Goal: Task Accomplishment & Management: Manage account settings

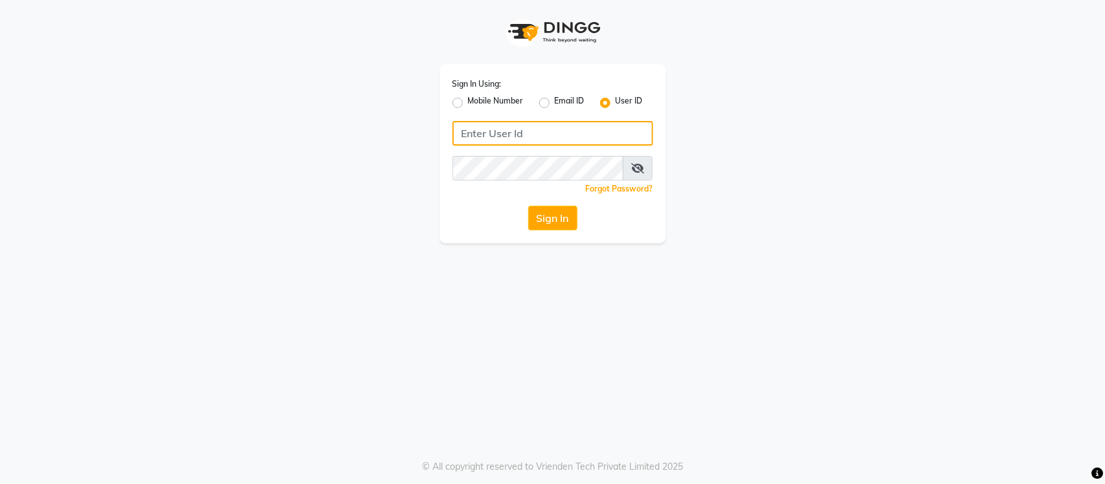
click at [542, 133] on input "Username" at bounding box center [552, 133] width 201 height 25
type input "s"
type input "[PERSON_NAME]"
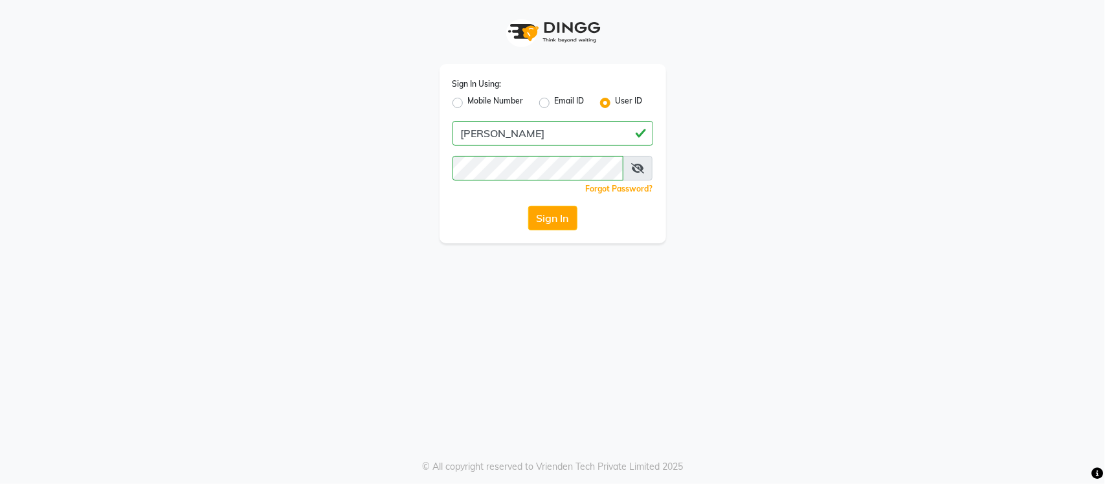
click at [637, 171] on icon at bounding box center [637, 168] width 13 height 10
click at [637, 171] on icon at bounding box center [638, 168] width 12 height 10
click at [561, 211] on button "Sign In" at bounding box center [552, 218] width 49 height 25
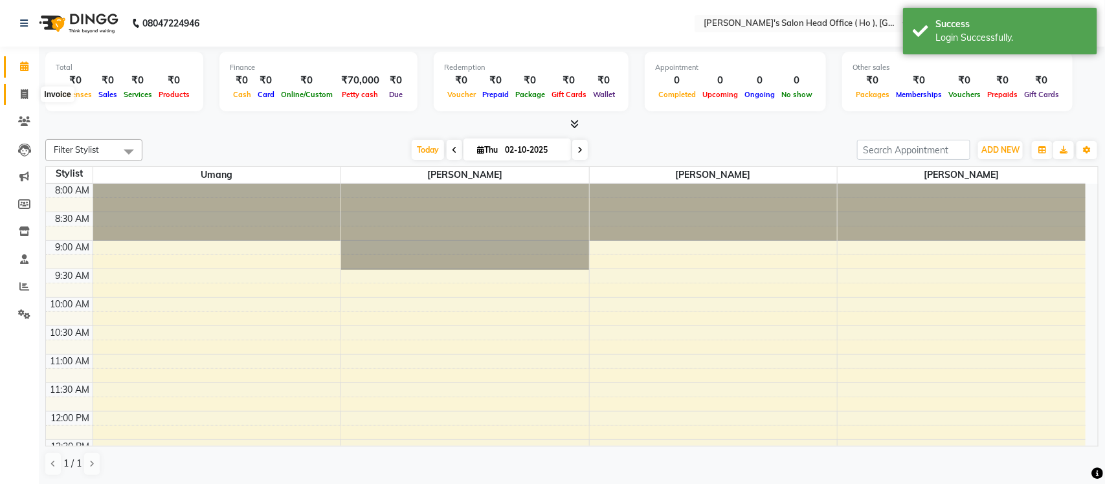
click at [21, 100] on span at bounding box center [24, 94] width 23 height 15
select select "service"
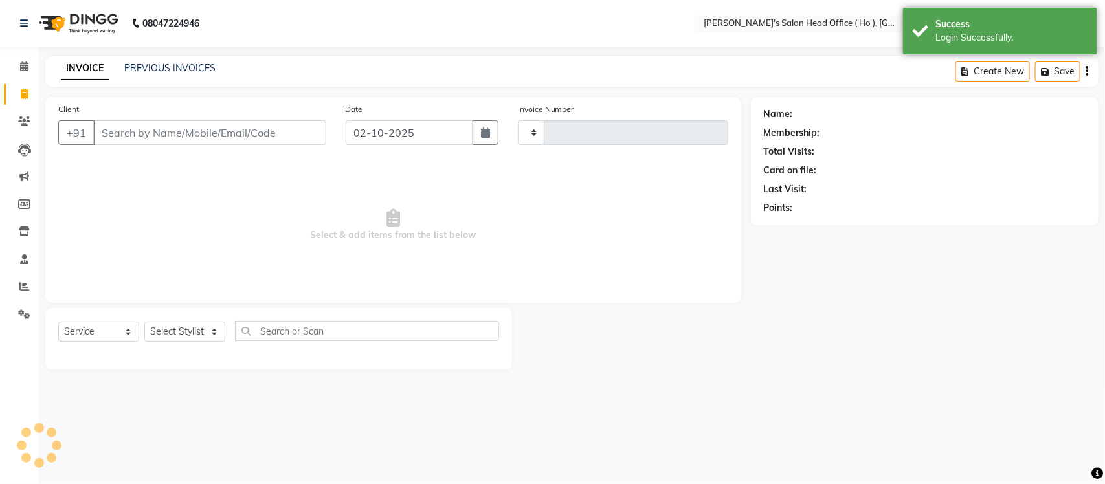
type input "0007"
select select "6981"
click at [170, 65] on link "PREVIOUS INVOICES" at bounding box center [169, 68] width 91 height 12
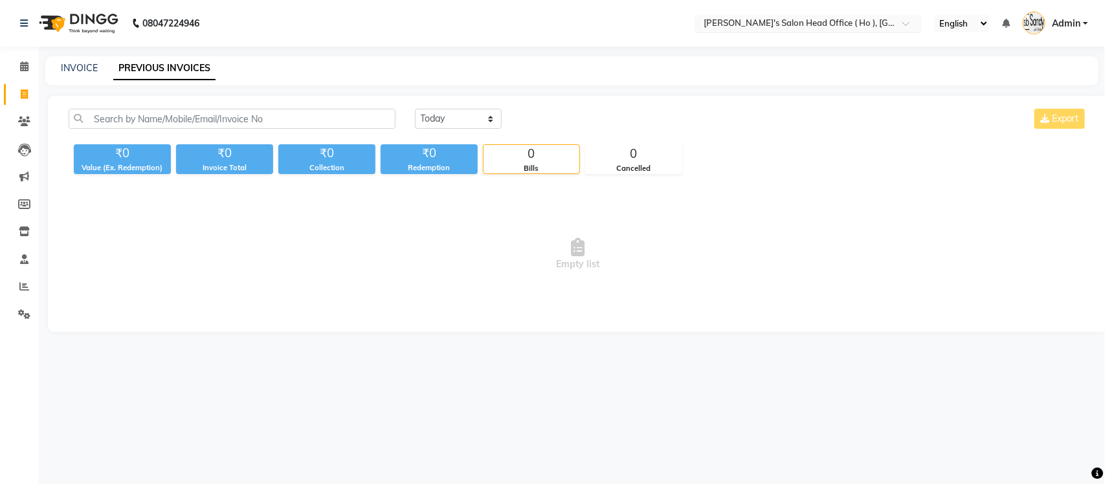
click at [876, 27] on input "text" at bounding box center [795, 24] width 188 height 13
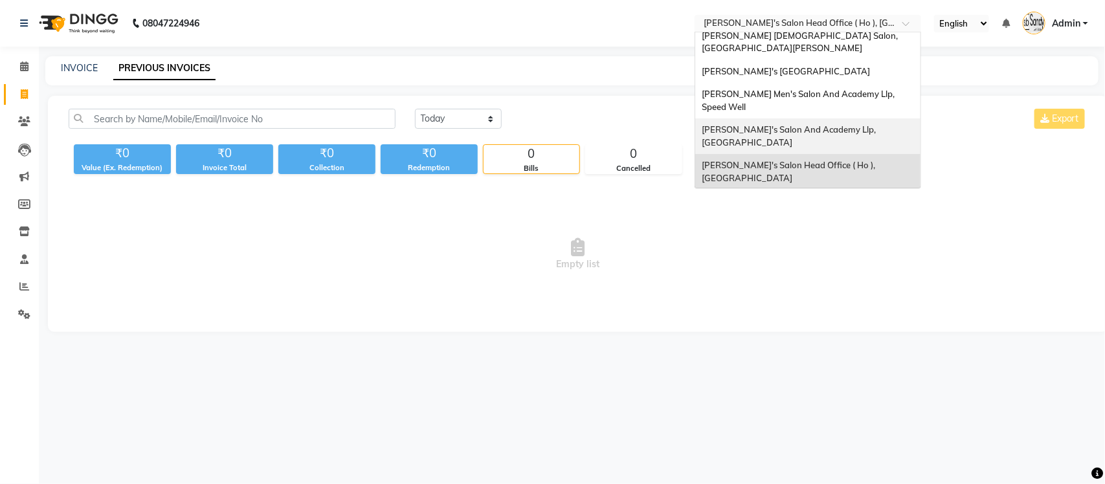
scroll to position [43, 0]
click at [850, 196] on span "[PERSON_NAME] Men's Salon & Academy Llp, [GEOGRAPHIC_DATA]" at bounding box center [794, 207] width 184 height 23
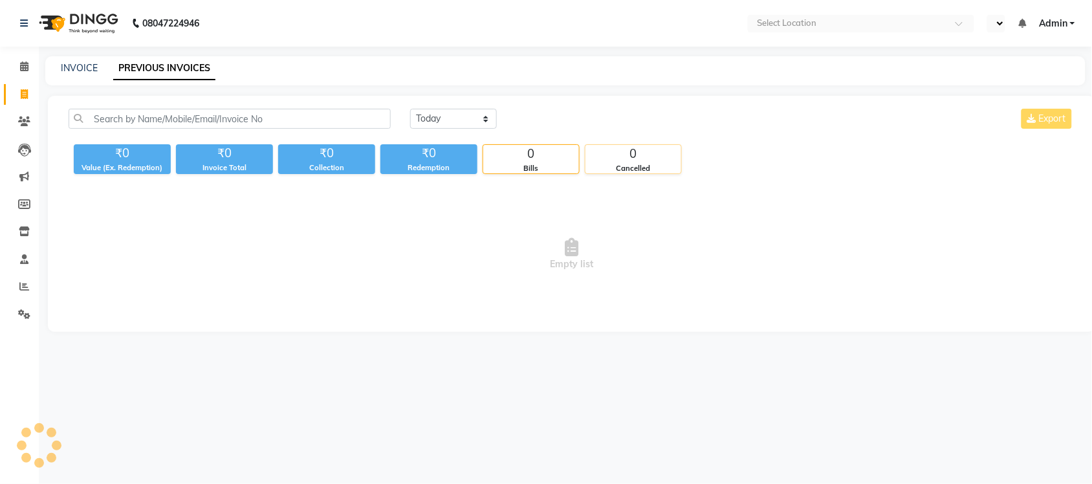
select select "en"
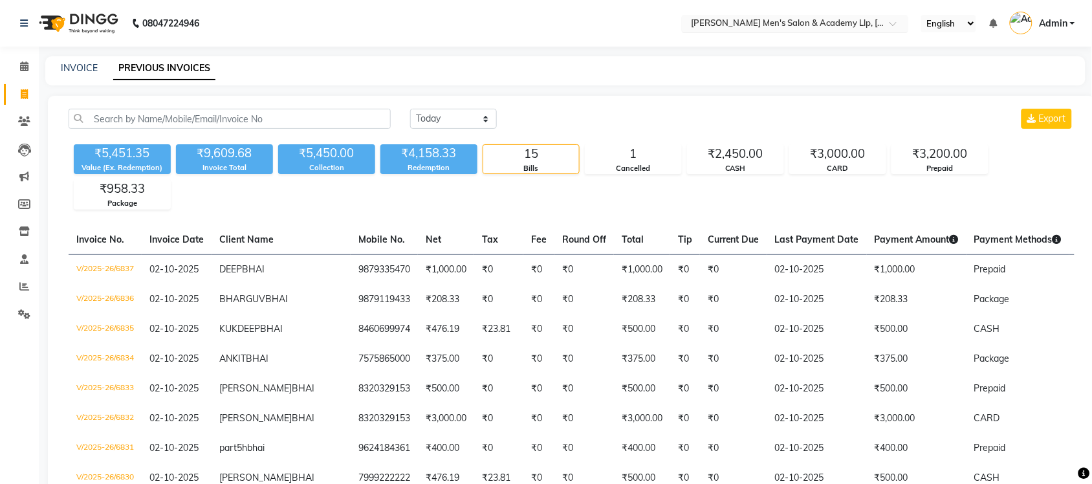
click at [848, 21] on input "text" at bounding box center [783, 24] width 188 height 13
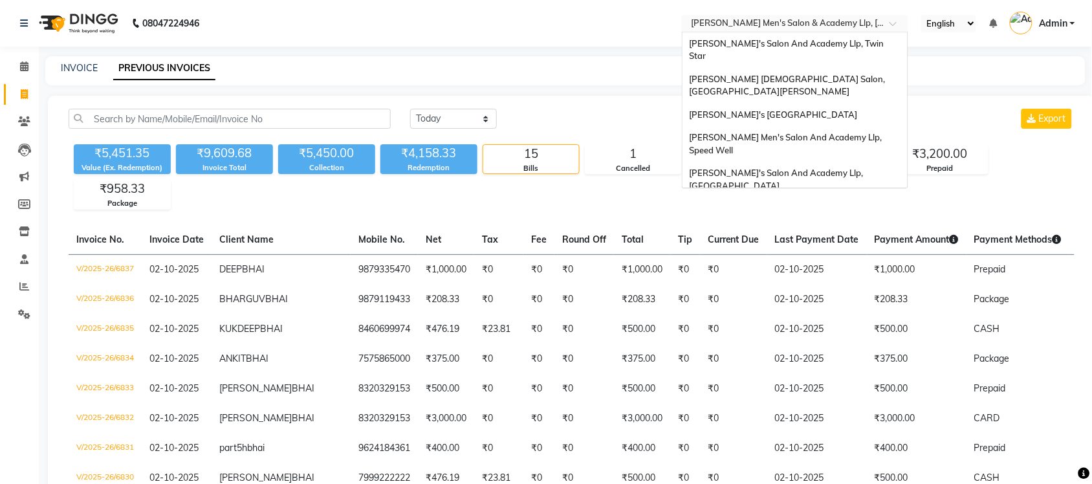
scroll to position [43, 0]
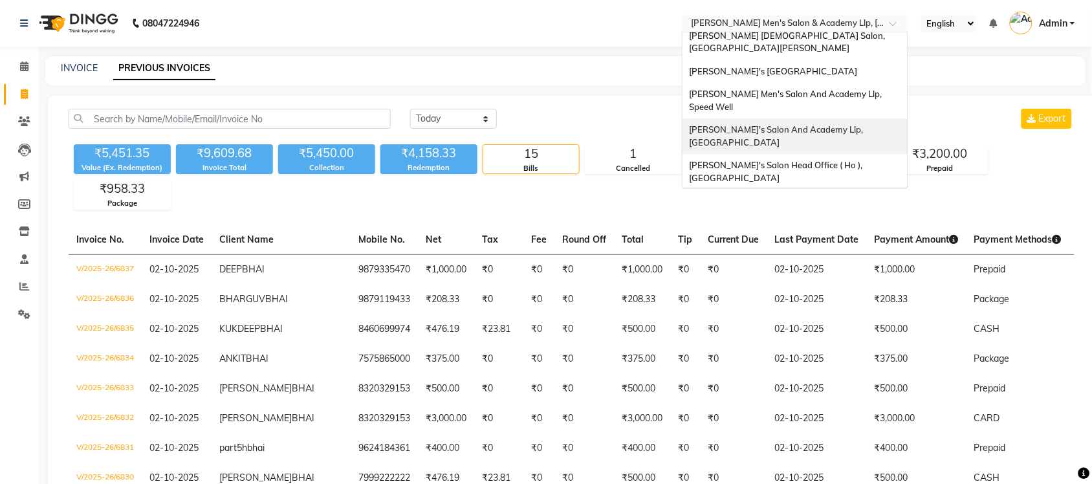
click at [845, 124] on span "[PERSON_NAME]'s Salon And Academy Llp, [GEOGRAPHIC_DATA]" at bounding box center [777, 135] width 176 height 23
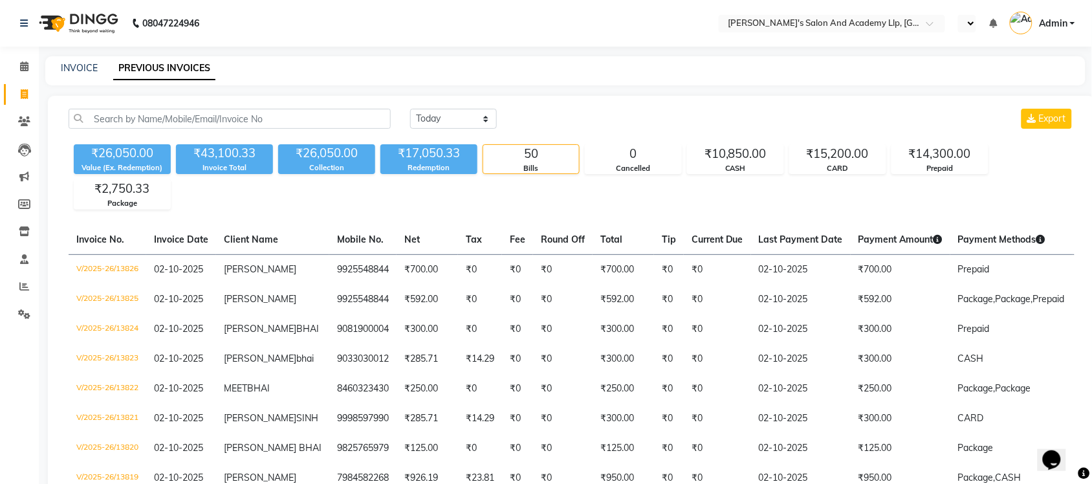
select select "en"
click at [863, 23] on input "text" at bounding box center [783, 24] width 188 height 13
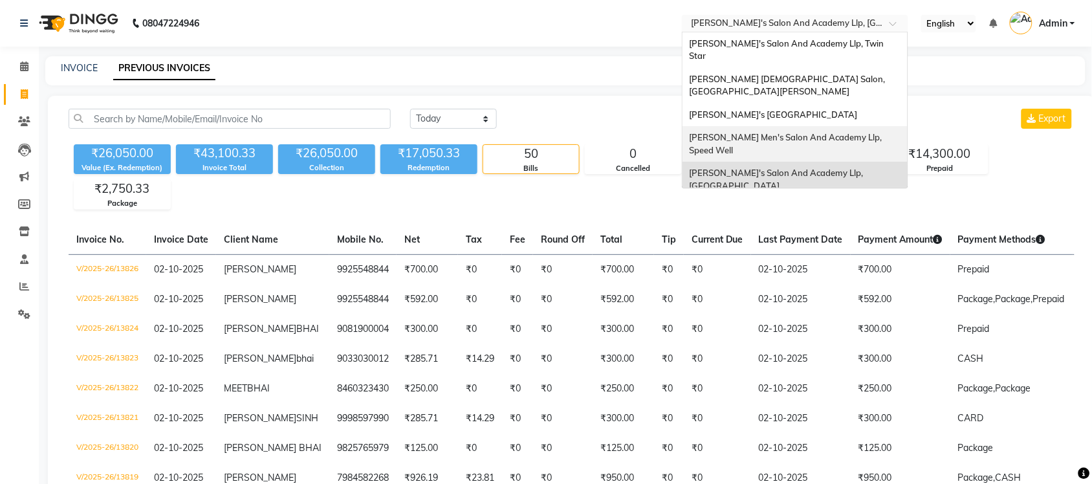
click at [851, 132] on span "[PERSON_NAME] Men's Salon And Academy Llp, Speed Well" at bounding box center [786, 143] width 195 height 23
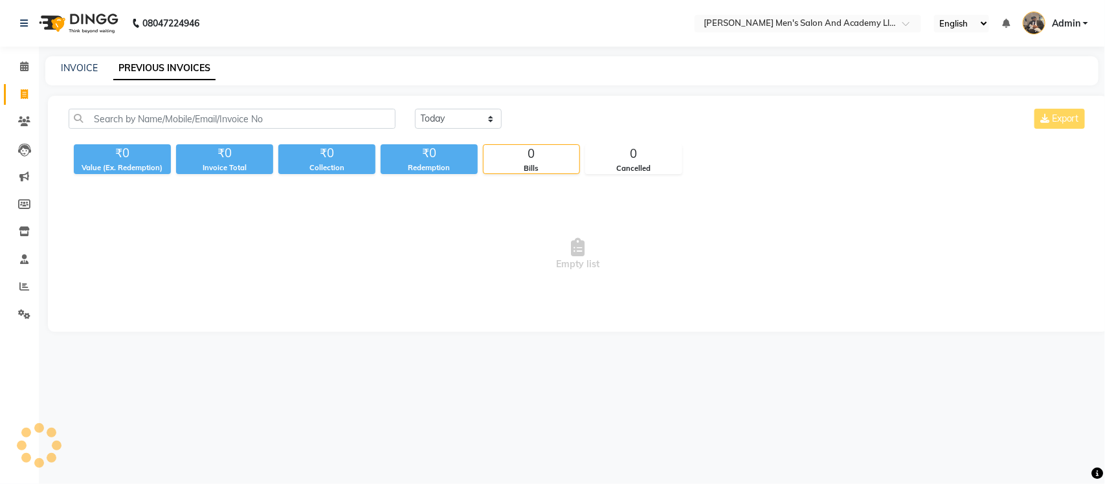
select select "en"
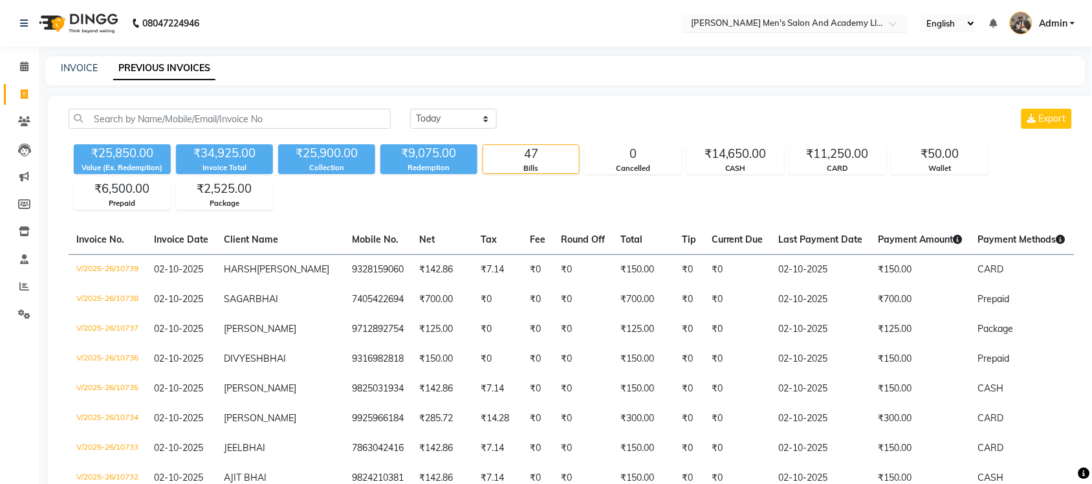
click at [823, 23] on input "text" at bounding box center [783, 24] width 188 height 13
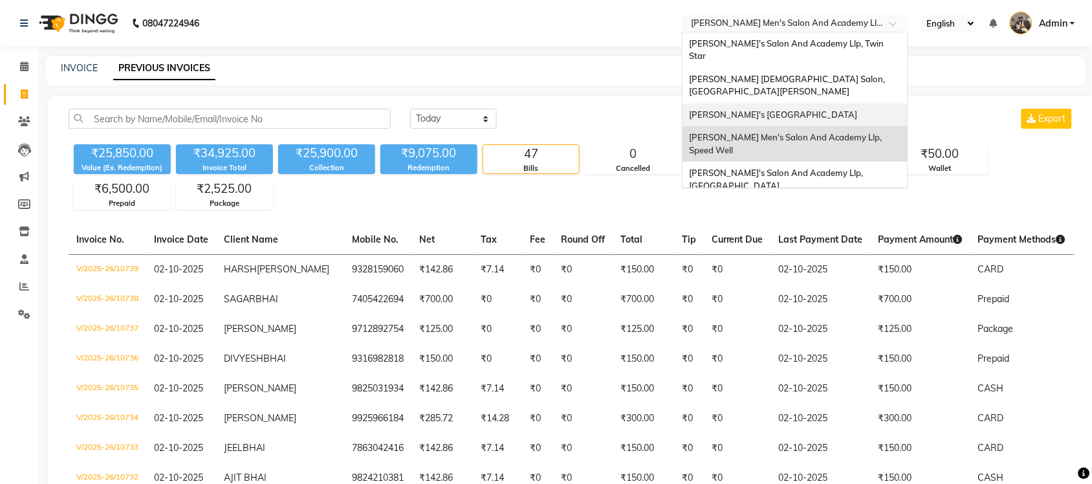
click at [828, 109] on span "[PERSON_NAME]'s [GEOGRAPHIC_DATA]" at bounding box center [773, 114] width 168 height 10
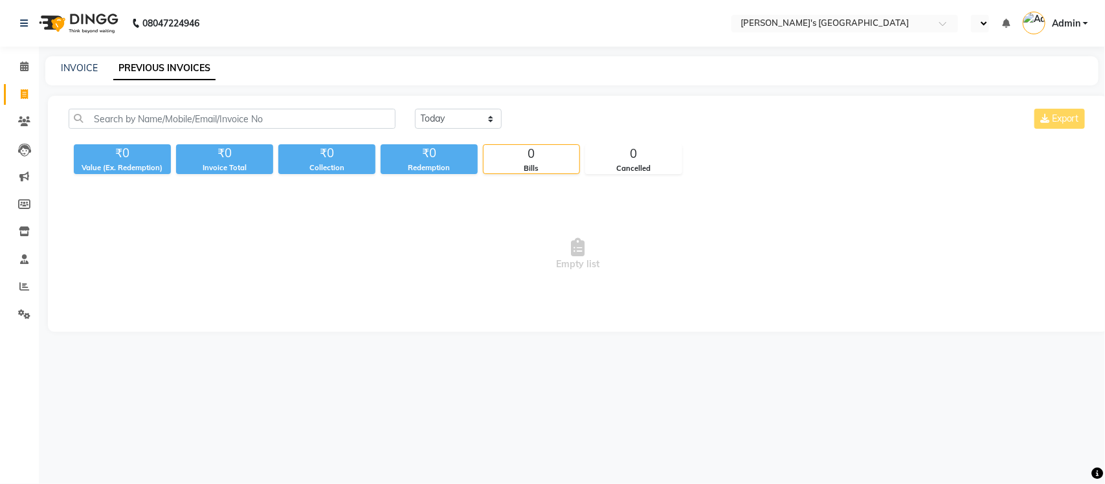
select select "en"
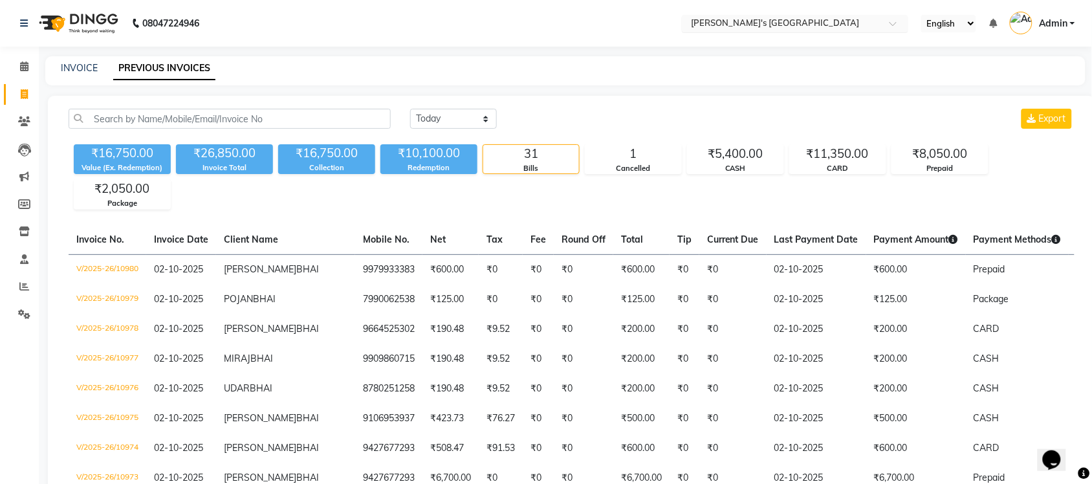
click at [849, 21] on input "text" at bounding box center [783, 24] width 188 height 13
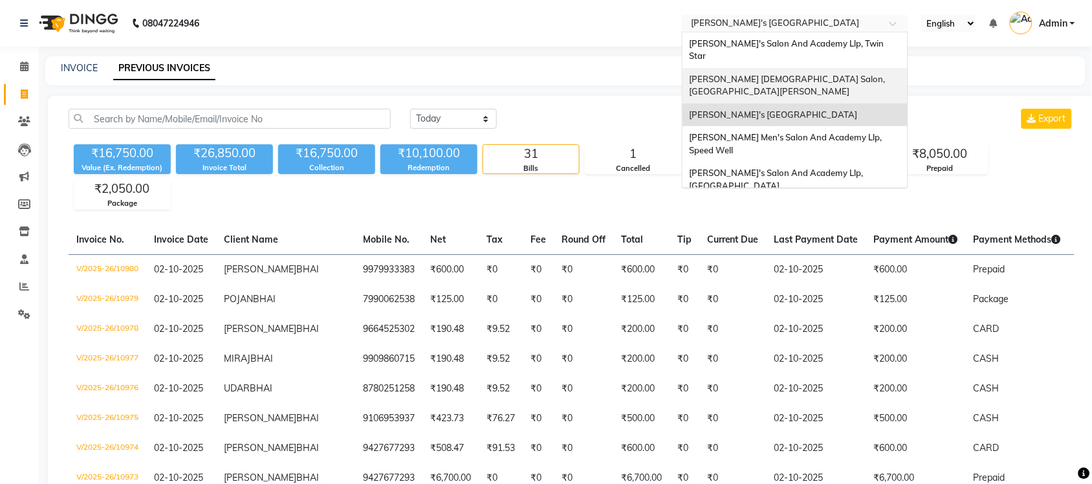
click at [835, 69] on div "[PERSON_NAME] [DEMOGRAPHIC_DATA] Salon, [GEOGRAPHIC_DATA][PERSON_NAME]" at bounding box center [795, 86] width 225 height 36
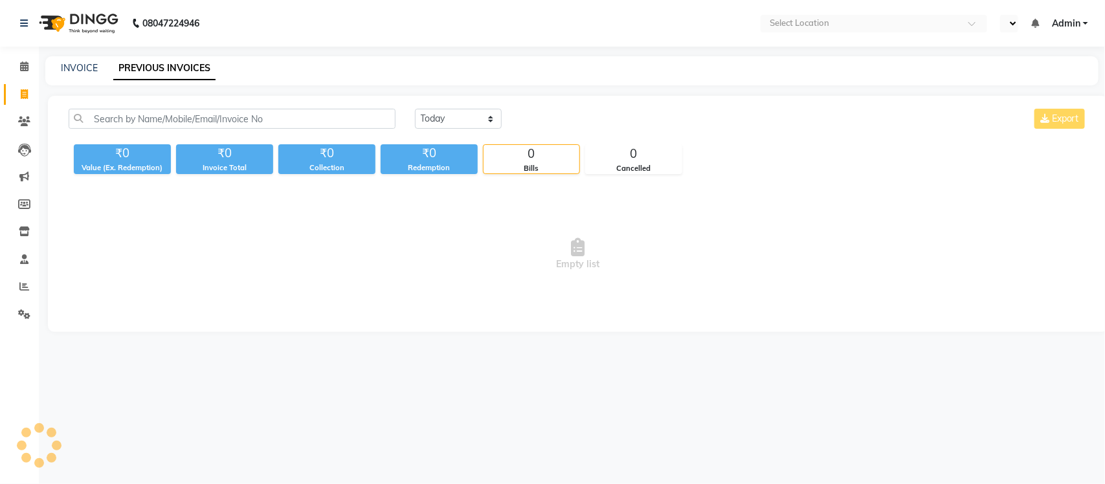
select select "en"
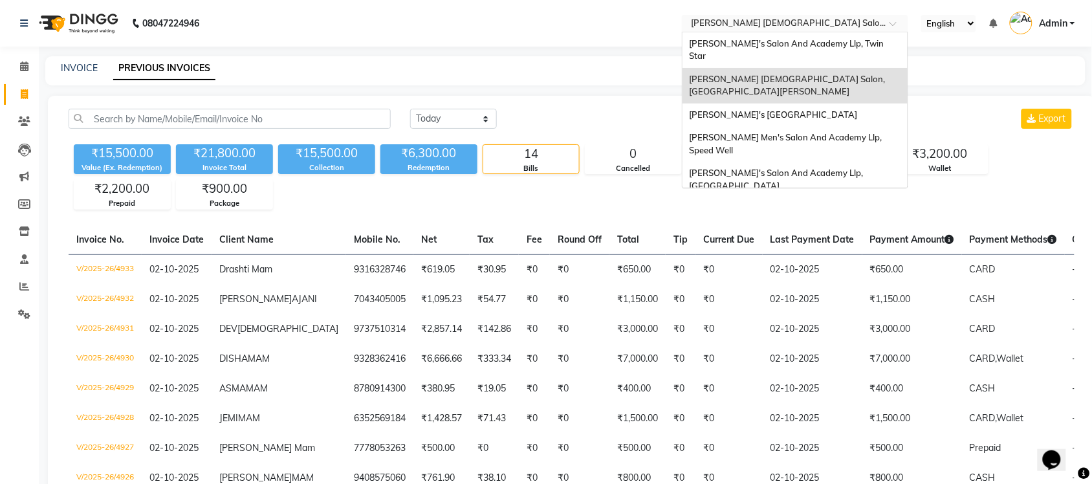
click at [846, 21] on input "text" at bounding box center [783, 24] width 188 height 13
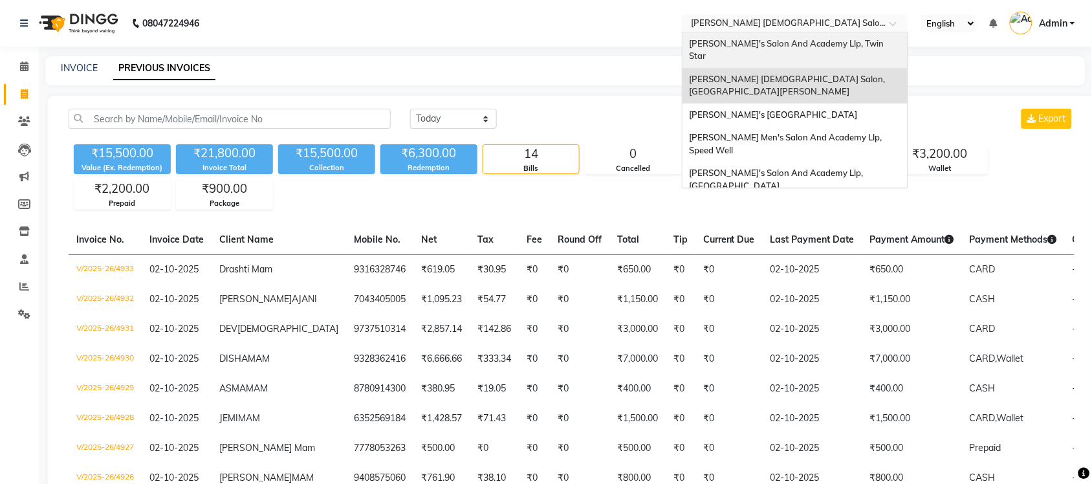
click at [824, 42] on span "[PERSON_NAME]'s Salon And Academy Llp, Twin Star" at bounding box center [787, 49] width 197 height 23
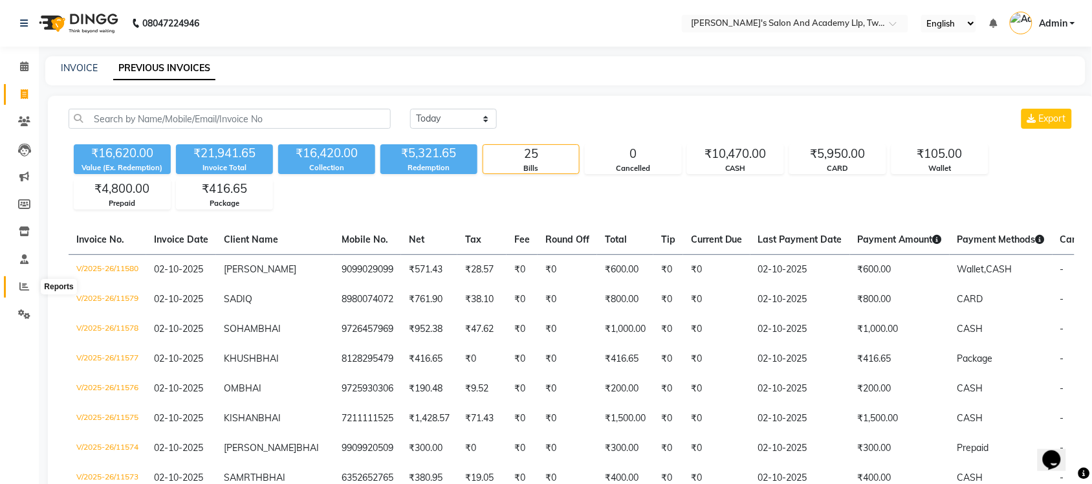
click at [19, 283] on icon at bounding box center [24, 287] width 10 height 10
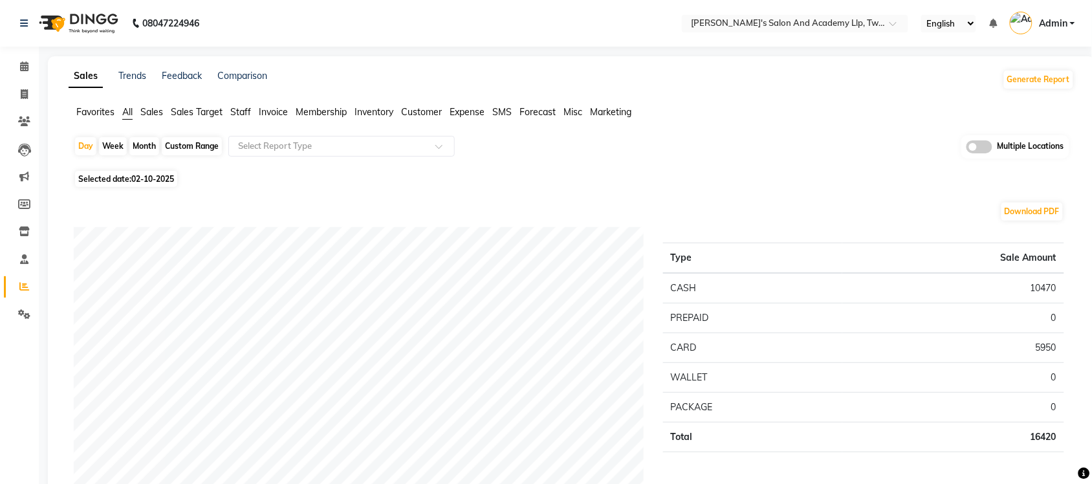
click at [985, 149] on span at bounding box center [980, 146] width 26 height 13
click at [967, 149] on input "checkbox" at bounding box center [967, 149] width 0 height 0
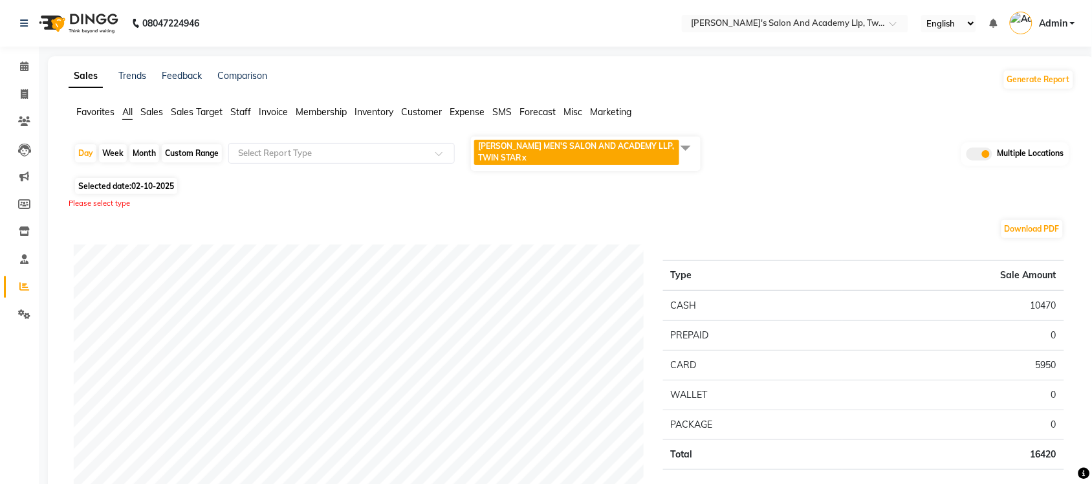
click at [683, 152] on span at bounding box center [686, 147] width 26 height 25
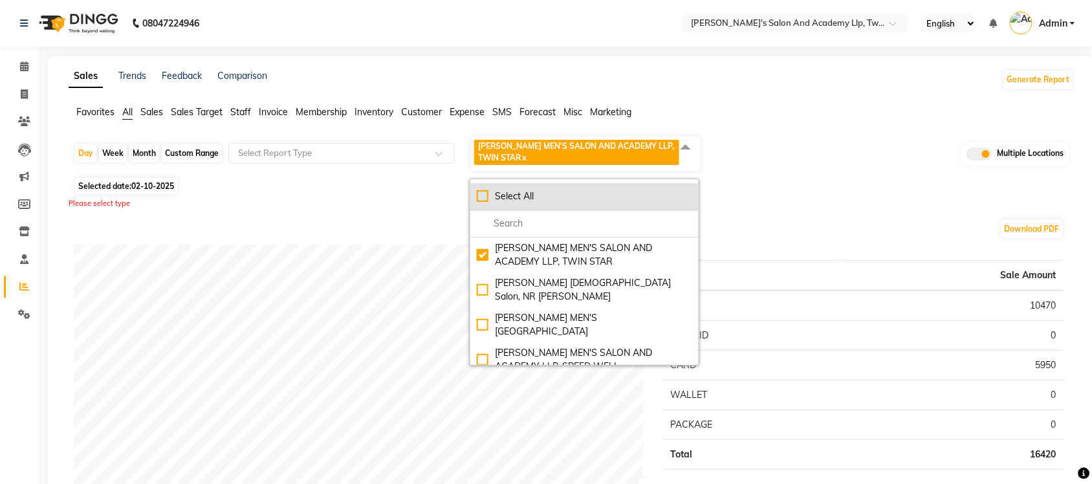
click at [478, 195] on div "Select All" at bounding box center [585, 197] width 216 height 14
checkbox input "true"
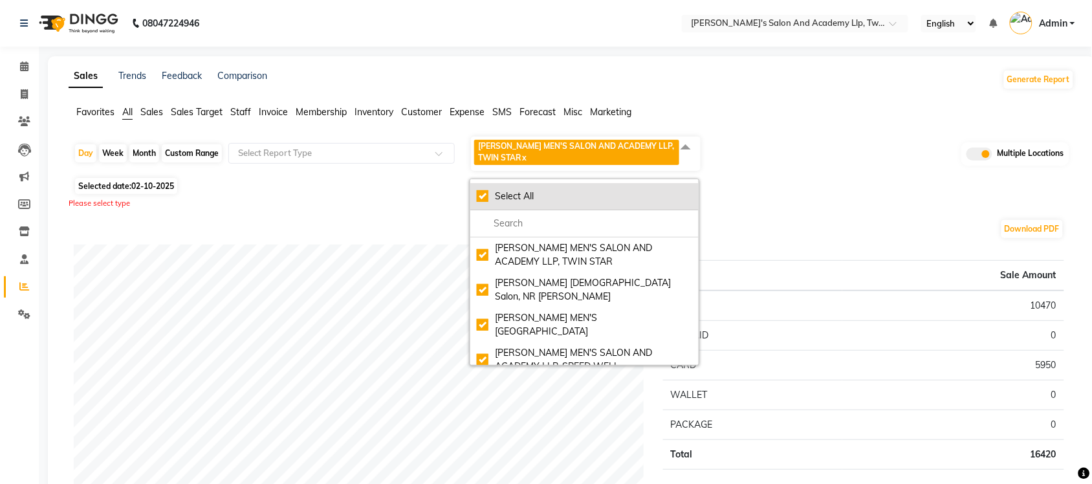
checkbox input "true"
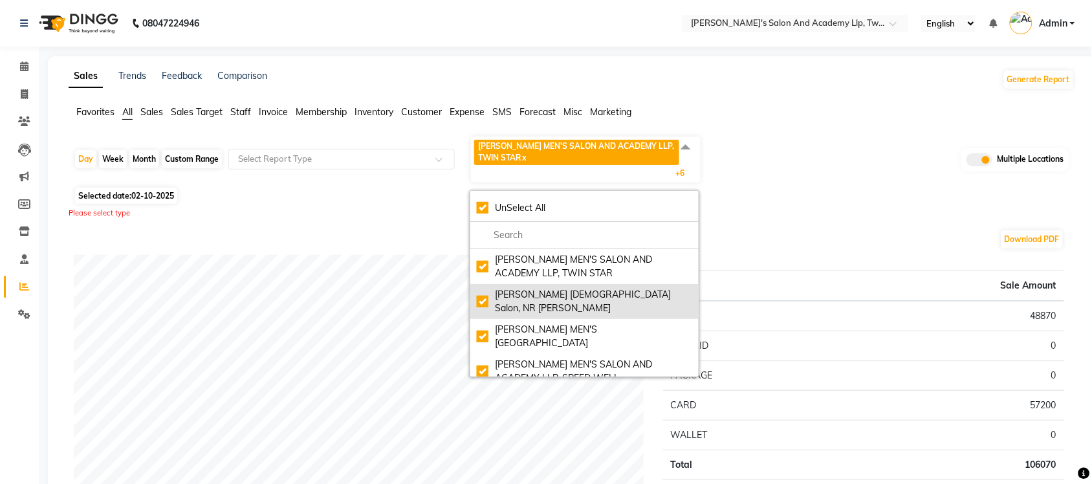
click at [476, 296] on li "Elaine Ladies Salon, NR Balaji Hall" at bounding box center [584, 301] width 228 height 35
checkbox input "false"
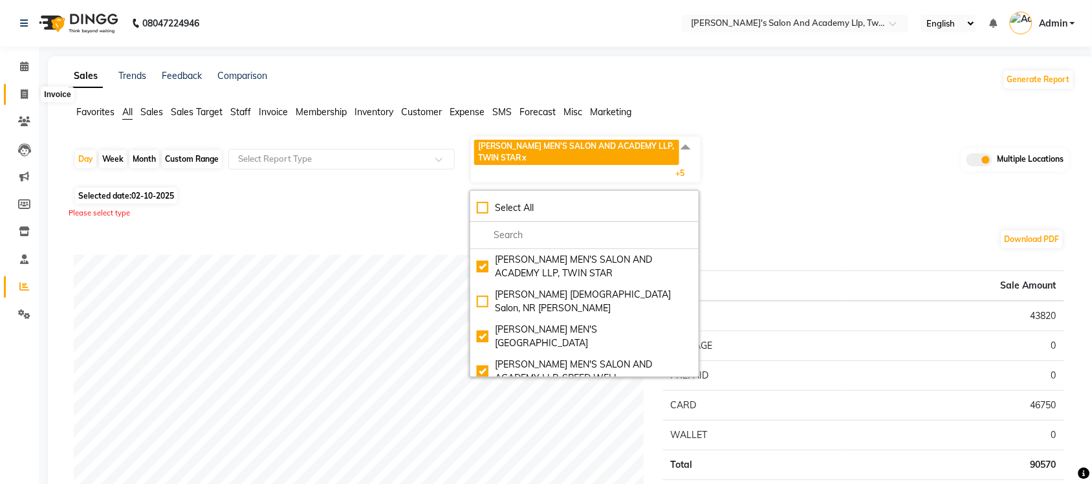
click at [16, 88] on span at bounding box center [24, 94] width 23 height 15
select select "service"
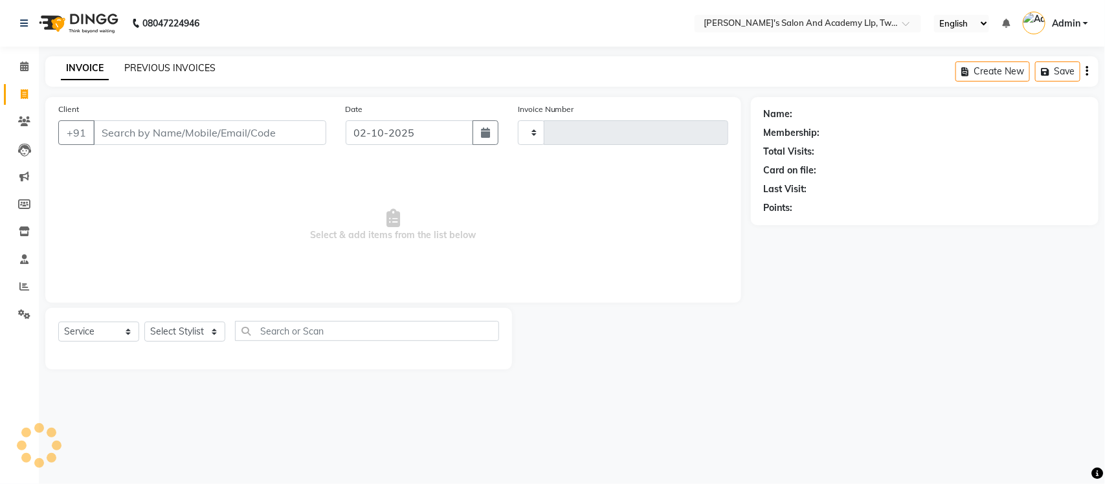
type input "11581"
click at [185, 69] on link "PREVIOUS INVOICES" at bounding box center [169, 68] width 91 height 12
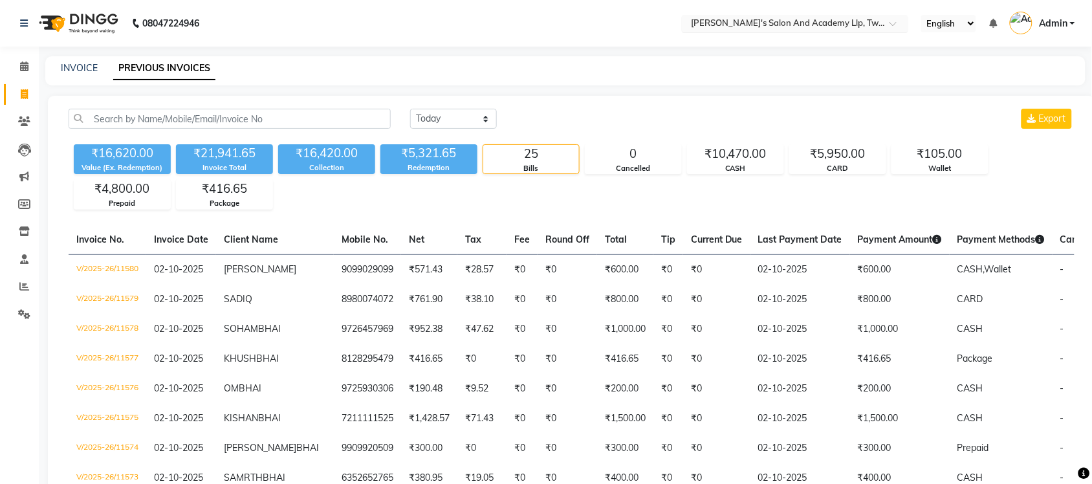
click at [834, 24] on input "text" at bounding box center [783, 24] width 188 height 13
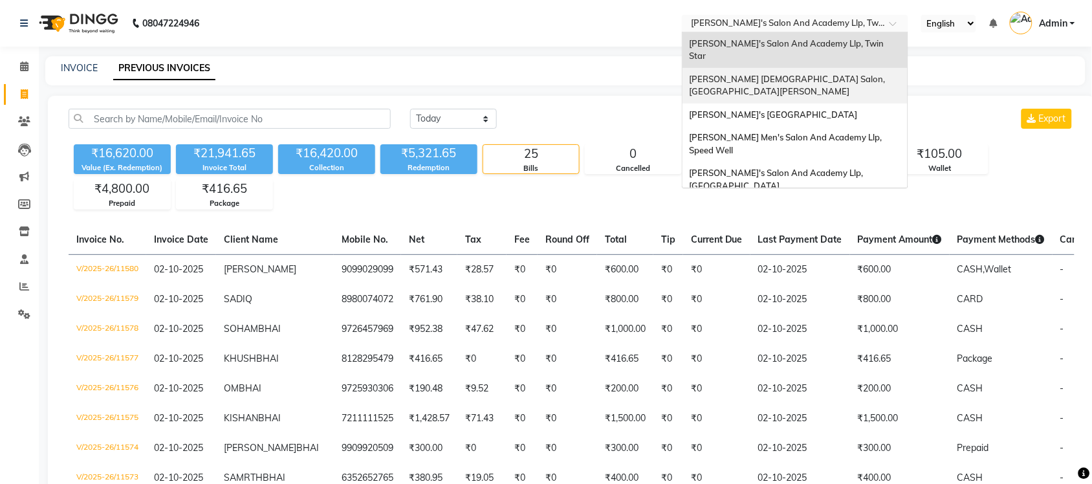
click at [819, 74] on span "[PERSON_NAME] [DEMOGRAPHIC_DATA] Salon, [GEOGRAPHIC_DATA][PERSON_NAME]" at bounding box center [788, 85] width 198 height 23
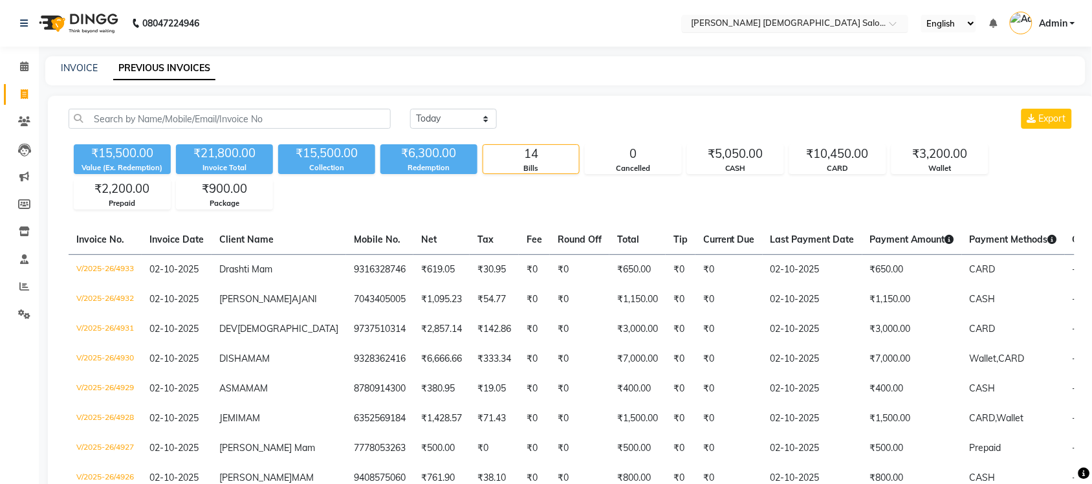
click at [825, 20] on input "text" at bounding box center [783, 24] width 188 height 13
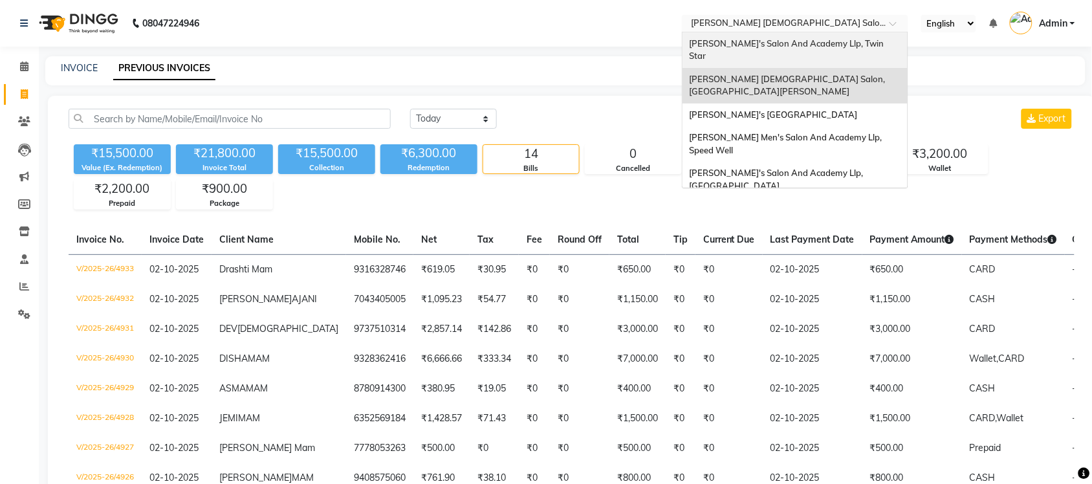
click at [824, 43] on span "[PERSON_NAME]'s Salon And Academy Llp, Twin Star" at bounding box center [787, 49] width 197 height 23
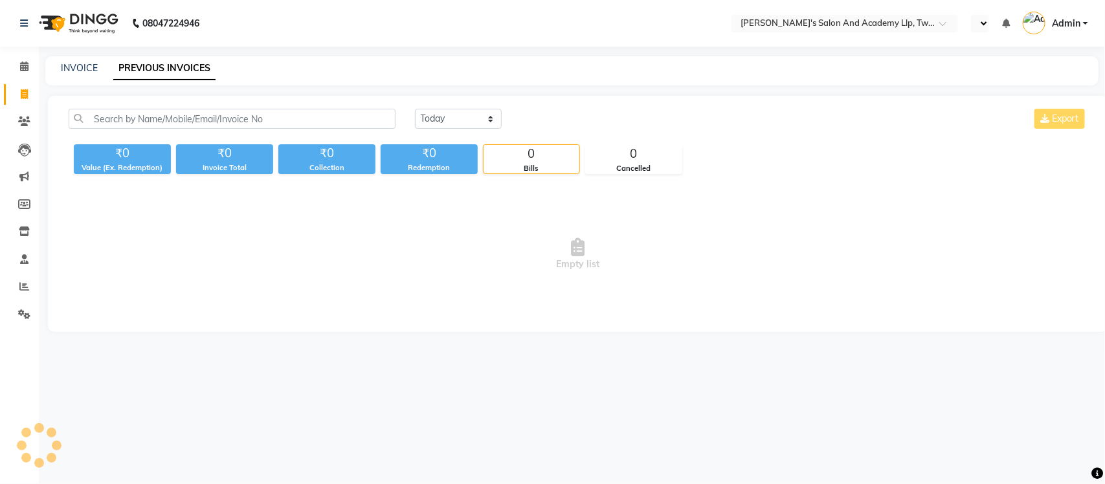
select select "en"
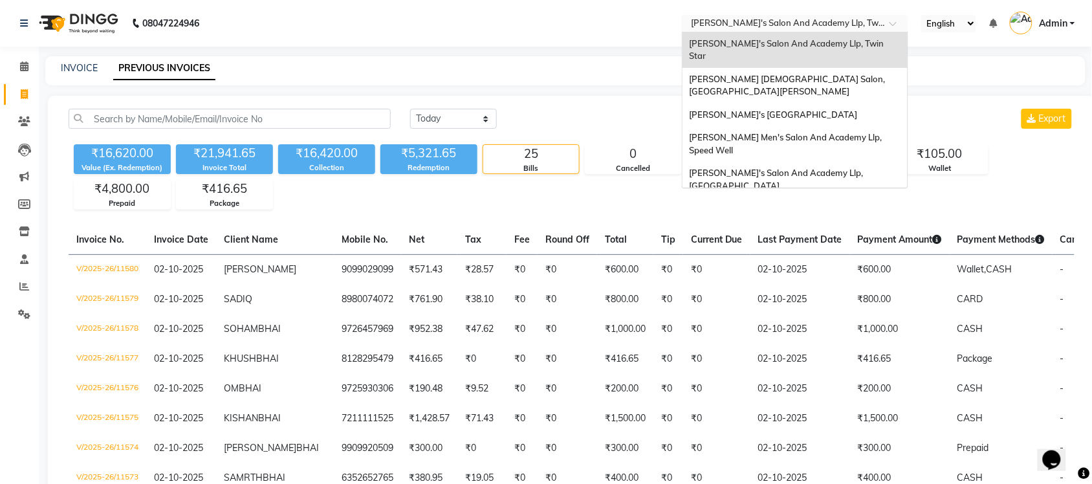
click at [815, 26] on input "text" at bounding box center [783, 24] width 188 height 13
click at [830, 132] on span "[PERSON_NAME] Men's Salon And Academy Llp, Speed Well" at bounding box center [786, 143] width 195 height 23
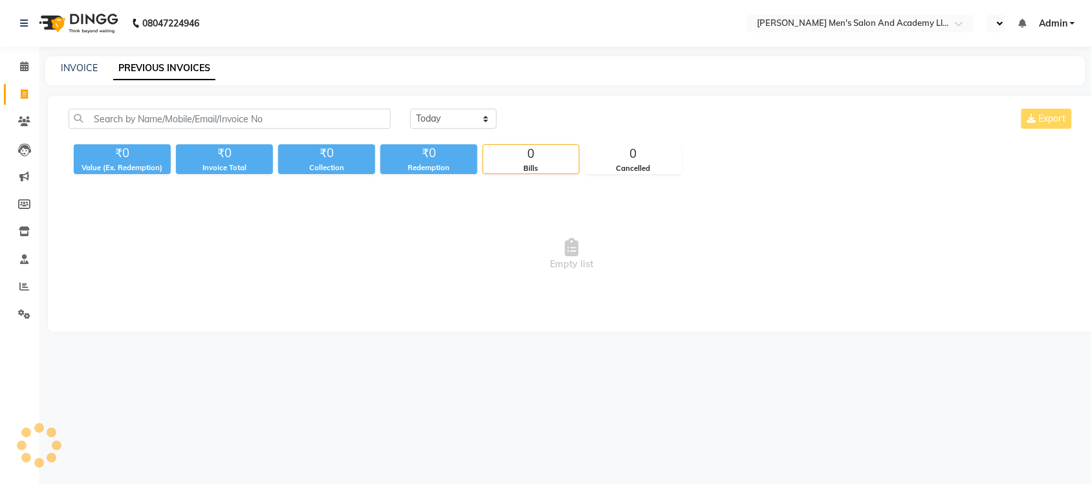
select select "en"
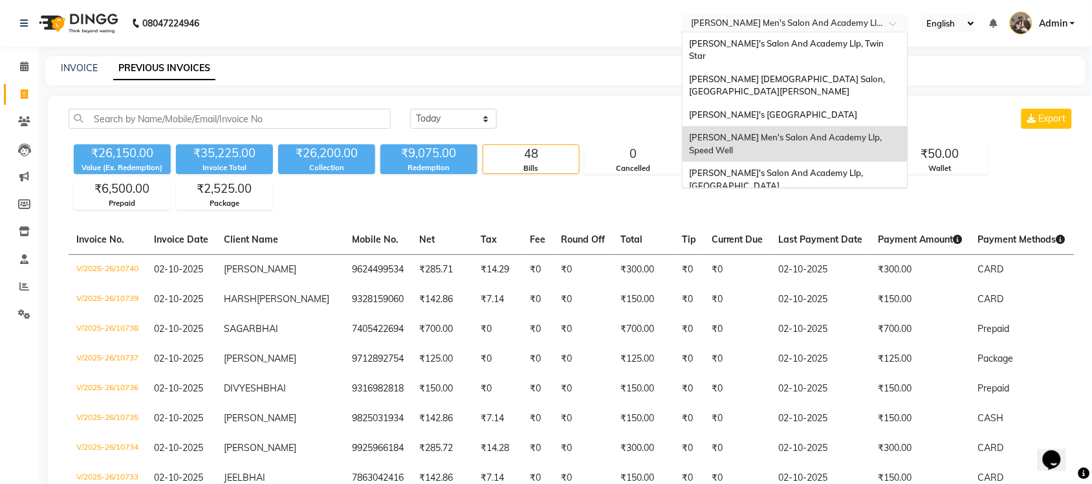
click at [815, 18] on input "text" at bounding box center [783, 24] width 188 height 13
click at [830, 109] on span "[PERSON_NAME]'s [GEOGRAPHIC_DATA]" at bounding box center [773, 114] width 168 height 10
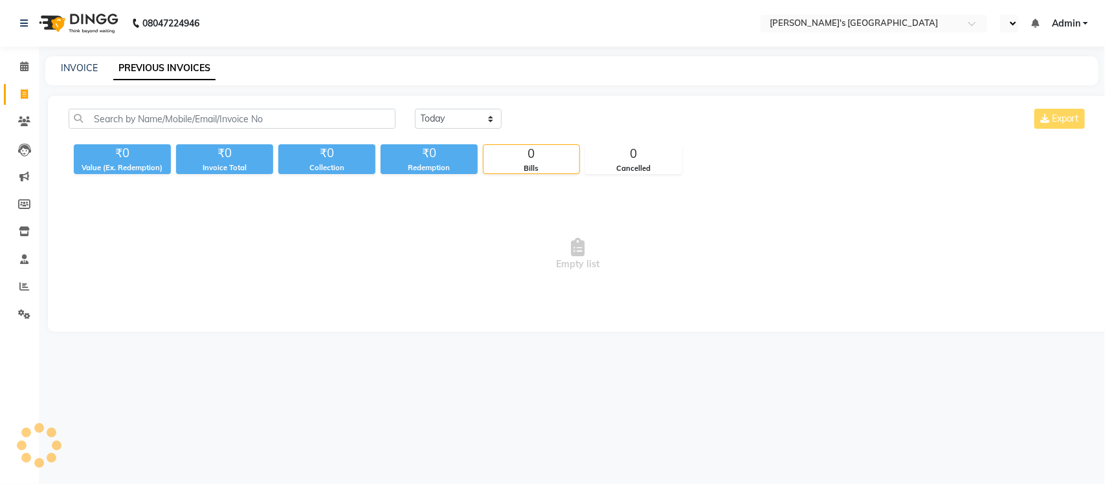
select select "en"
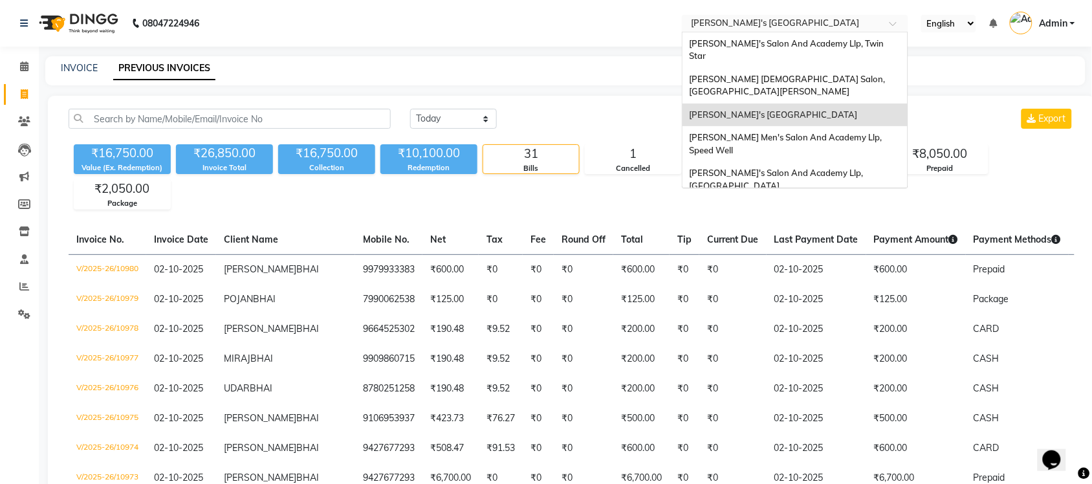
click at [868, 21] on input "text" at bounding box center [783, 24] width 188 height 13
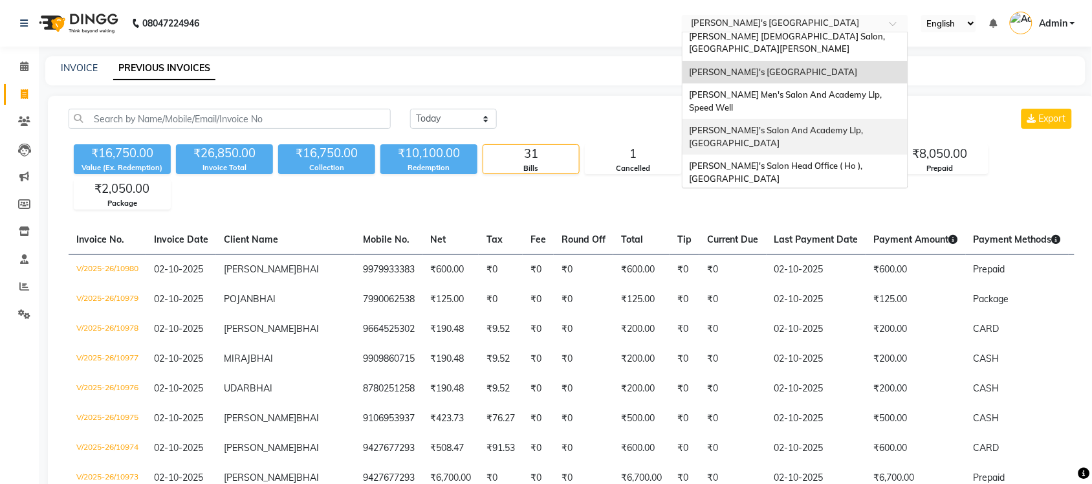
click at [861, 125] on span "[PERSON_NAME]'s Salon And Academy Llp, [GEOGRAPHIC_DATA]" at bounding box center [777, 136] width 176 height 23
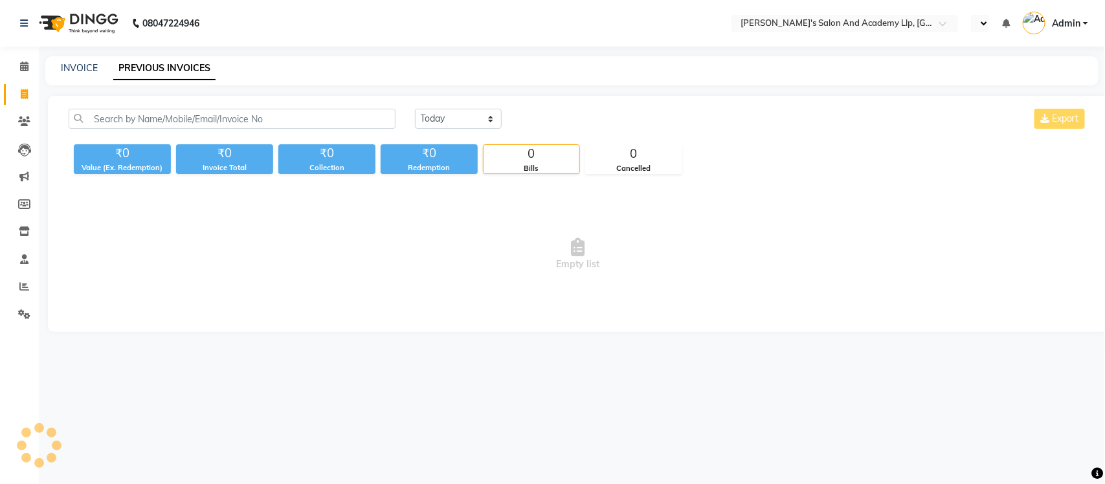
select select "en"
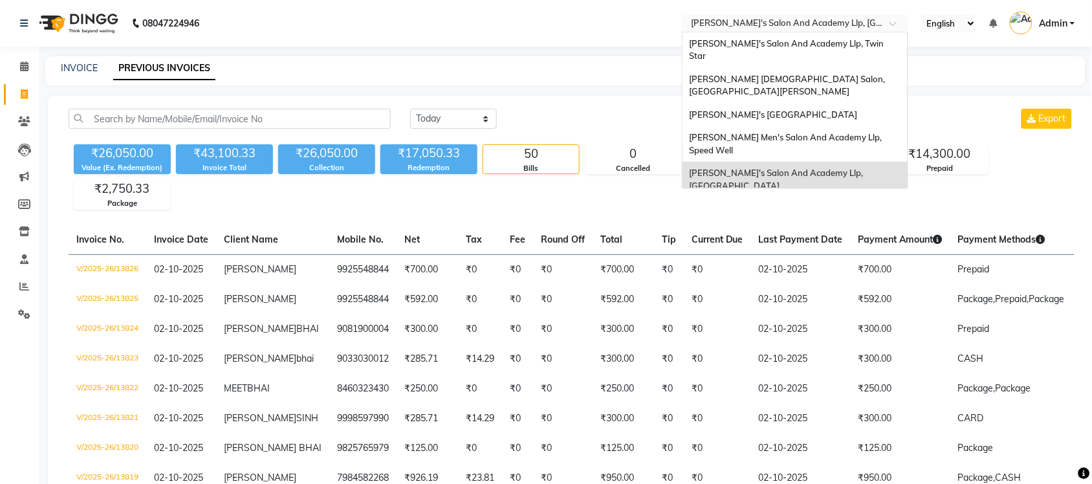
click at [852, 21] on input "text" at bounding box center [783, 24] width 188 height 13
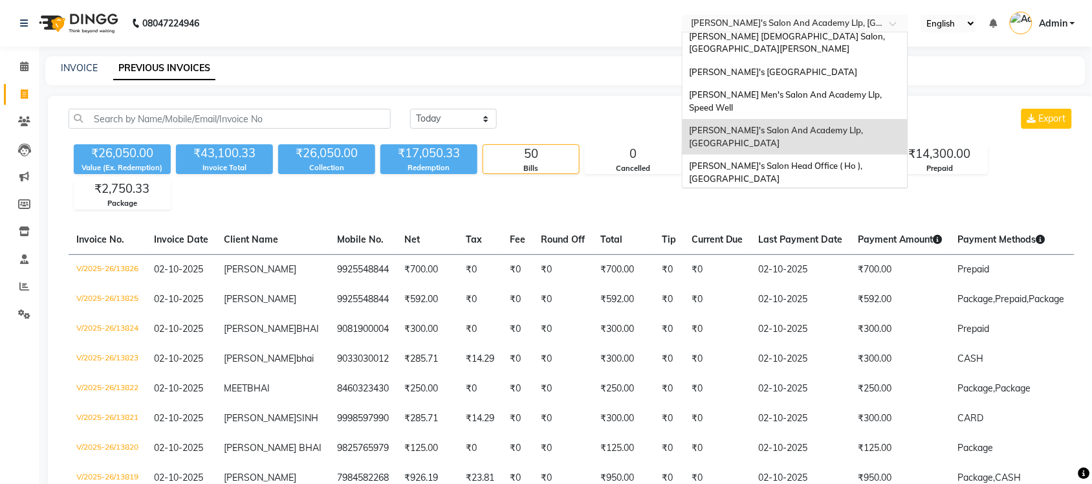
click at [829, 196] on span "[PERSON_NAME] Men's Salon & Academy Llp, [GEOGRAPHIC_DATA]" at bounding box center [781, 207] width 184 height 23
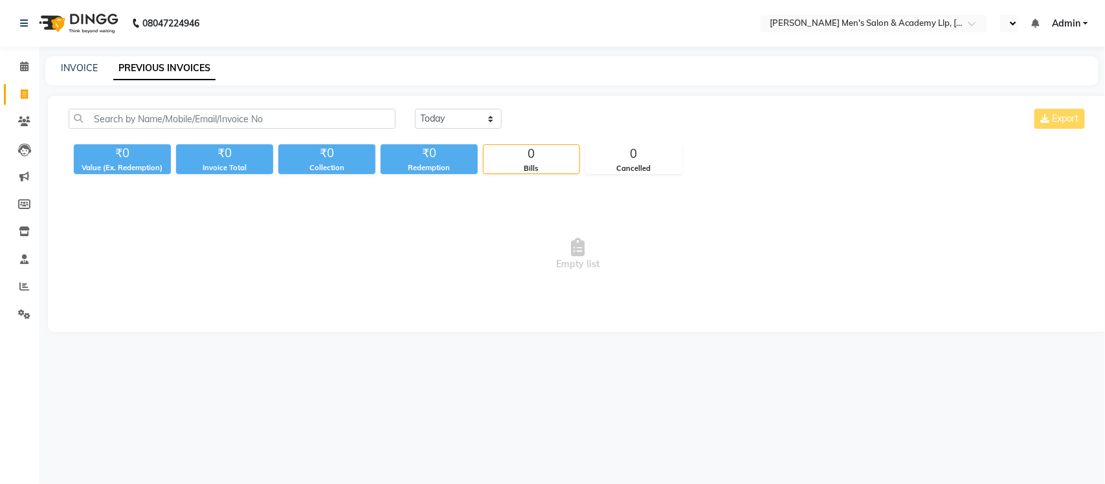
select select "en"
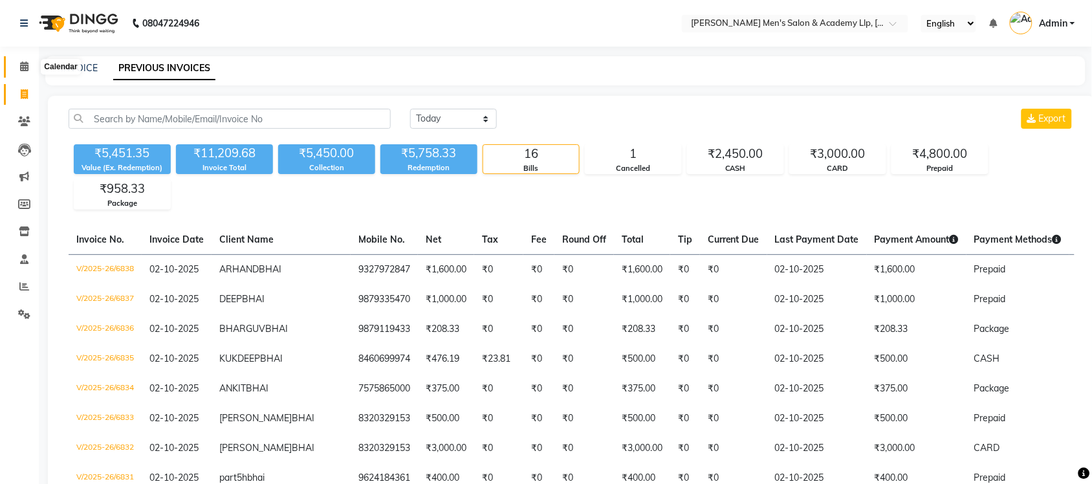
click at [30, 67] on span at bounding box center [24, 67] width 23 height 15
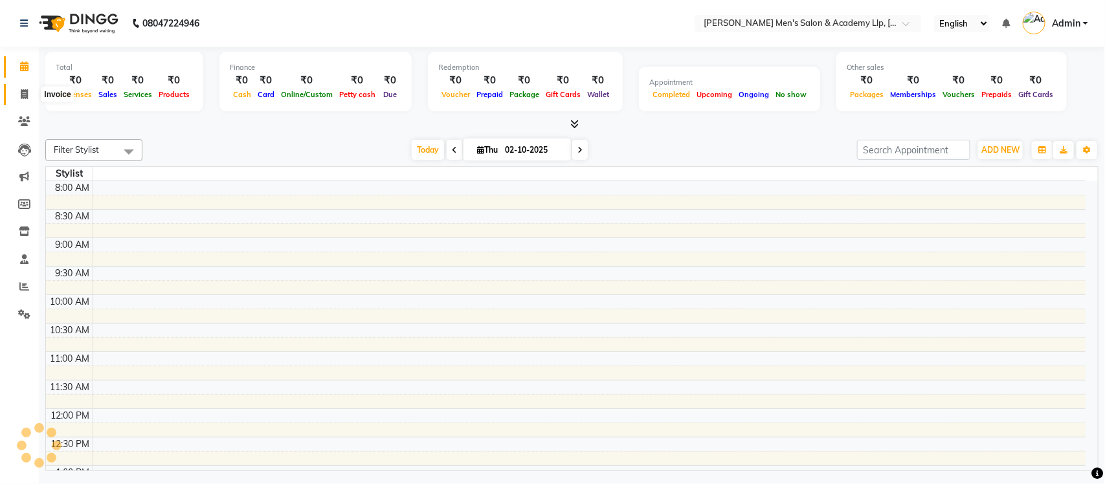
click at [27, 91] on icon at bounding box center [24, 94] width 7 height 10
select select "service"
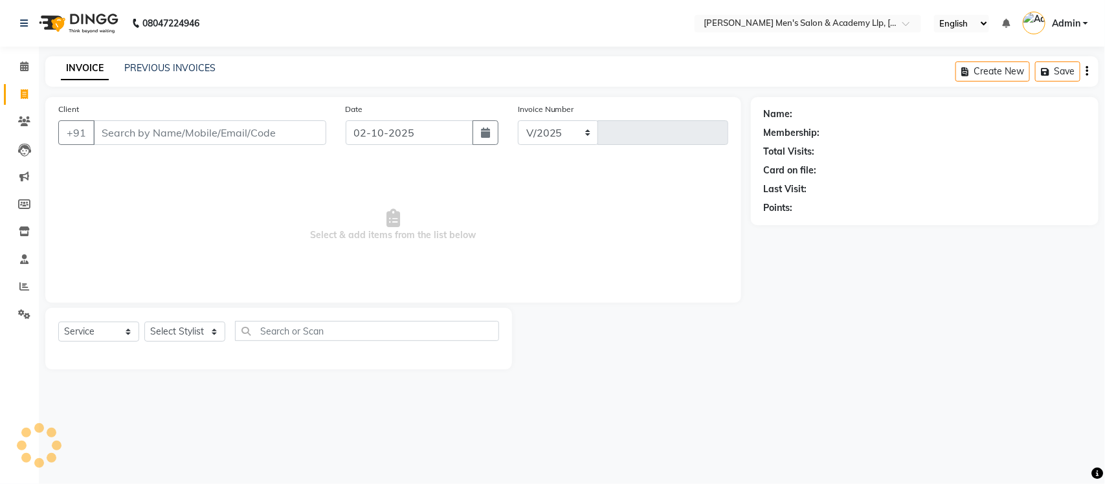
select select "8248"
type input "6839"
select select "membership"
click at [202, 66] on link "PREVIOUS INVOICES" at bounding box center [169, 68] width 91 height 12
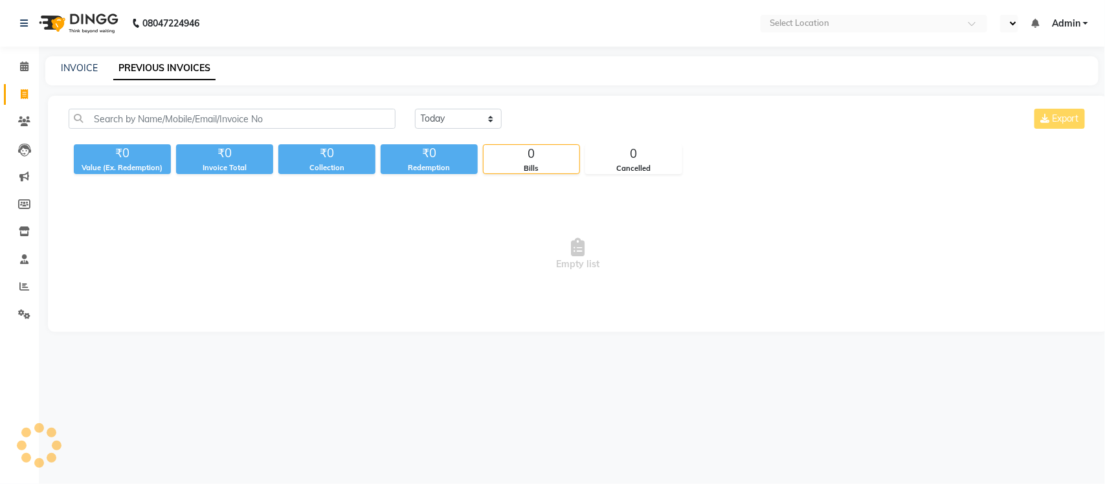
select select "en"
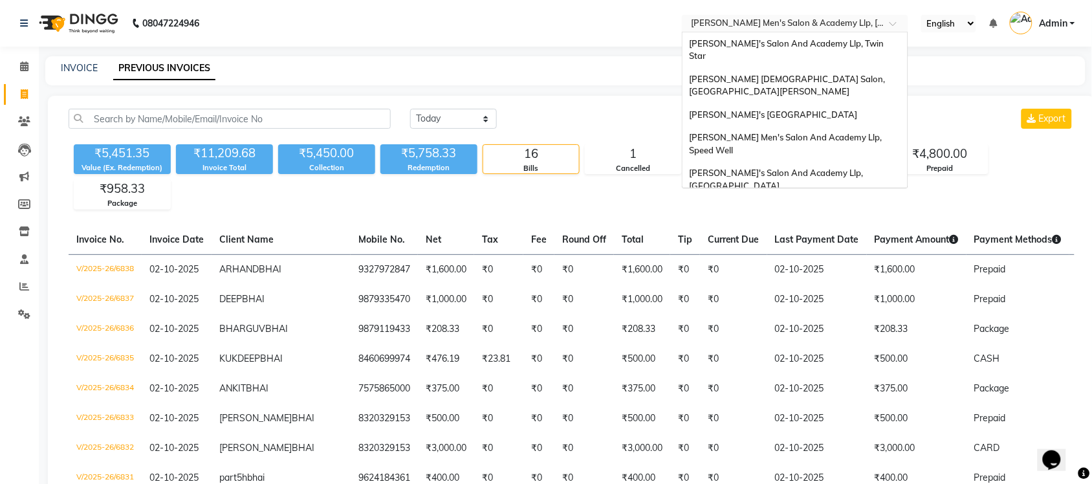
click at [830, 18] on input "text" at bounding box center [783, 24] width 188 height 13
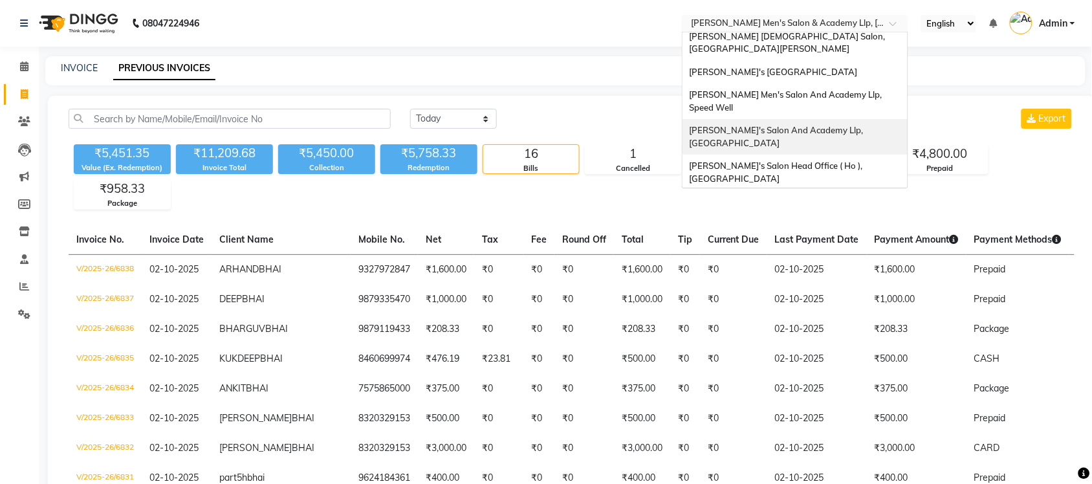
click at [839, 125] on span "Sandy Men's Salon And Academy Llp, University Road" at bounding box center [777, 136] width 176 height 23
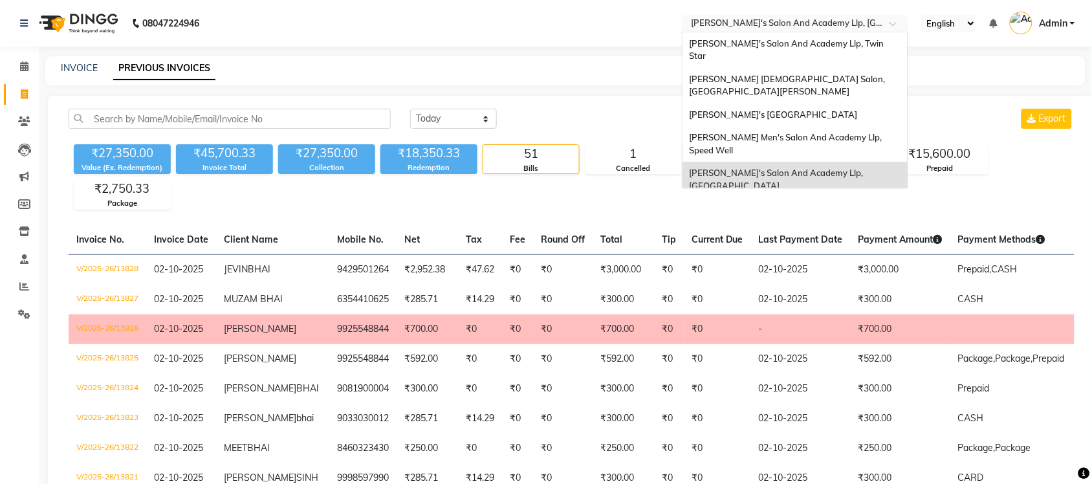
click at [875, 24] on input "text" at bounding box center [783, 24] width 188 height 13
click at [857, 109] on span "Sandy Men's Salon And Academy Llp, Mavdi Main Road" at bounding box center [773, 114] width 168 height 10
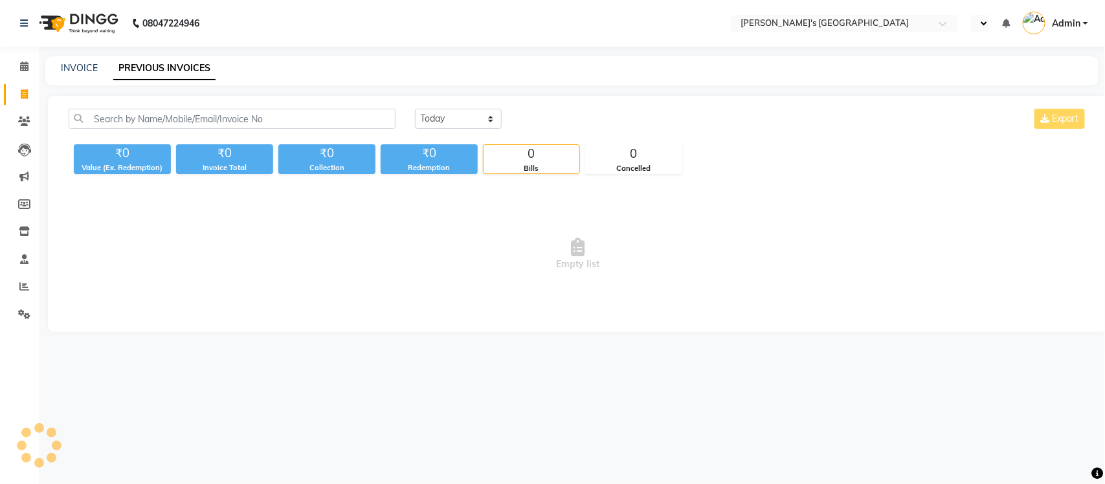
select select "en"
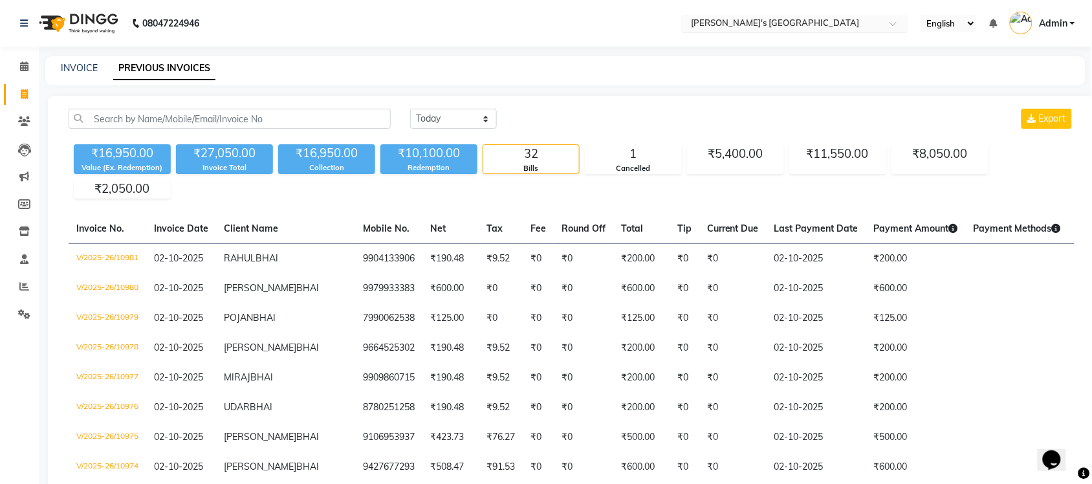
click at [855, 26] on input "text" at bounding box center [783, 24] width 188 height 13
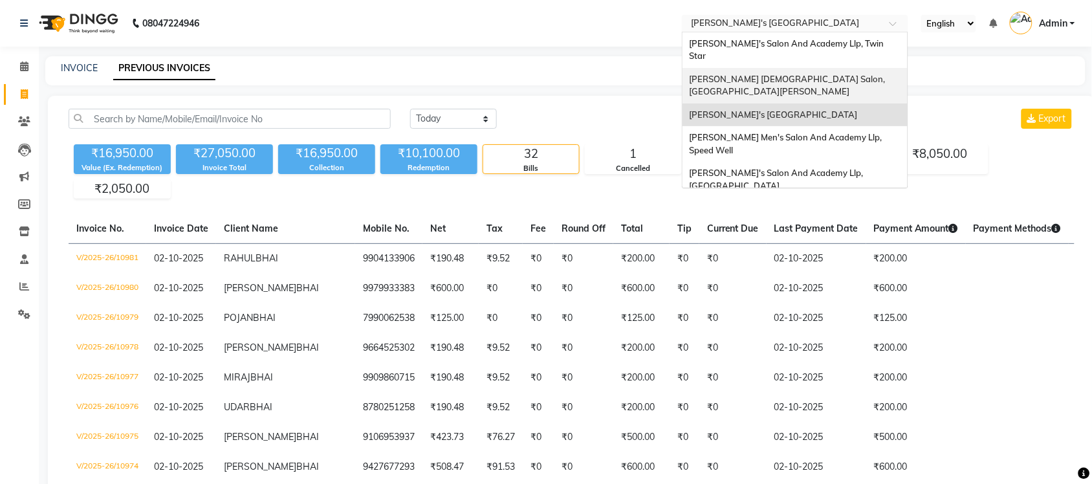
click at [852, 71] on div "Elaine Ladies Salon, Nr Balaji Hall" at bounding box center [795, 86] width 225 height 36
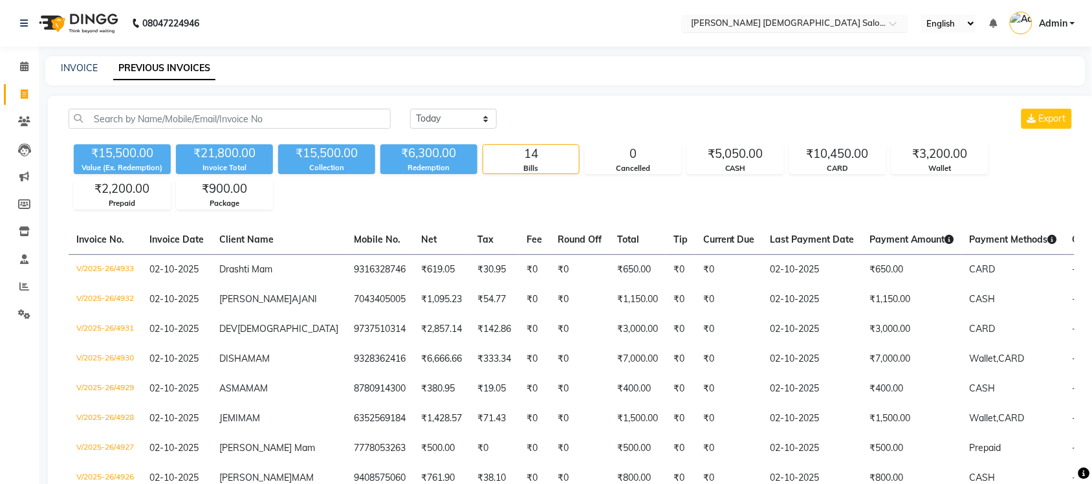
click at [851, 18] on div "Select Location × Elaine Ladies Salon, Nr Balaji Hall" at bounding box center [795, 23] width 227 height 17
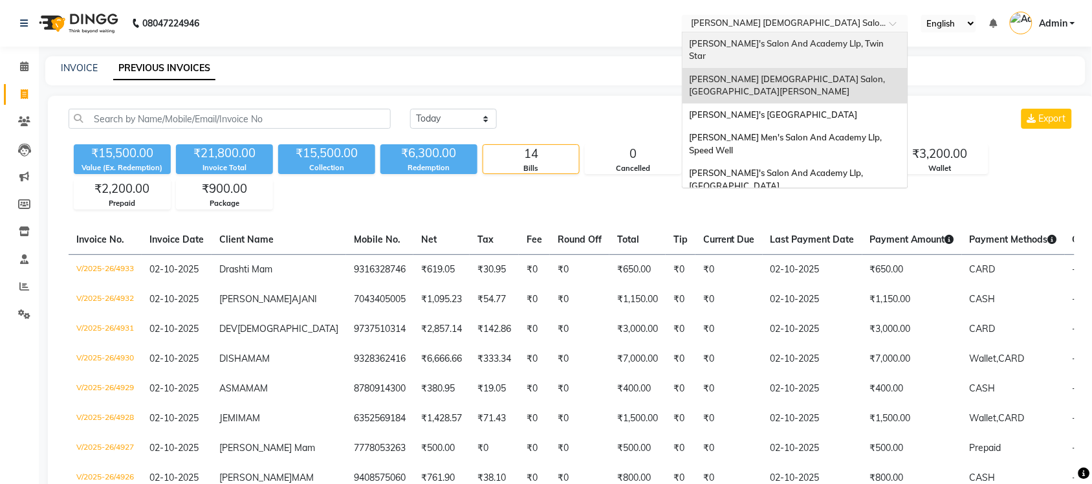
click at [841, 36] on div "[PERSON_NAME]'s Salon And Academy Llp, Twin Star" at bounding box center [795, 50] width 225 height 36
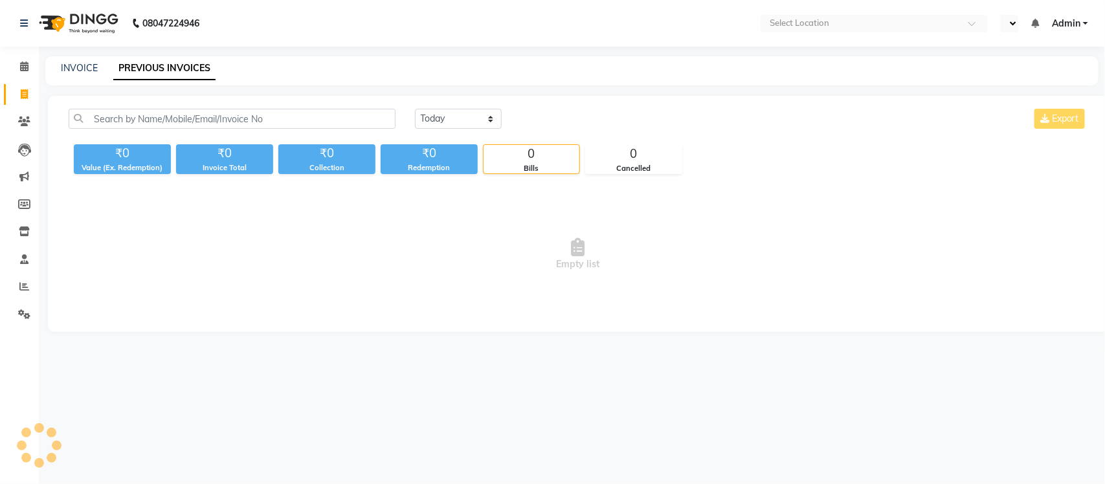
select select "en"
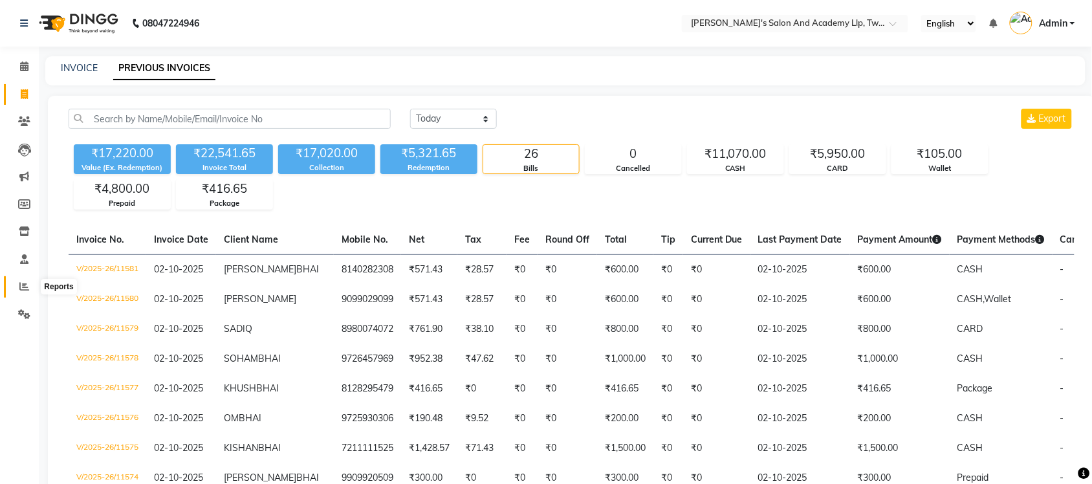
click at [25, 280] on span at bounding box center [24, 287] width 23 height 15
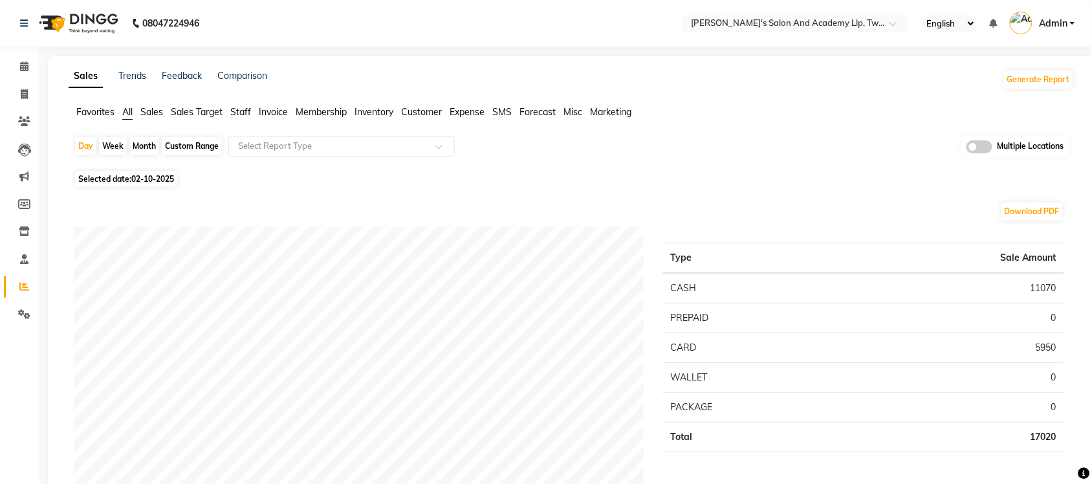
click at [979, 141] on span at bounding box center [980, 146] width 26 height 13
click at [967, 149] on input "checkbox" at bounding box center [967, 149] width 0 height 0
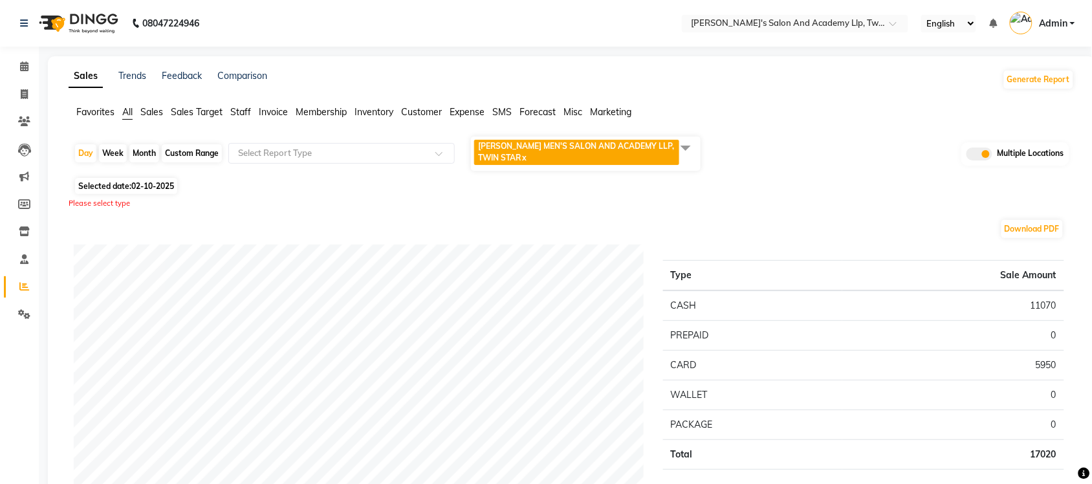
click at [694, 144] on span at bounding box center [686, 147] width 26 height 25
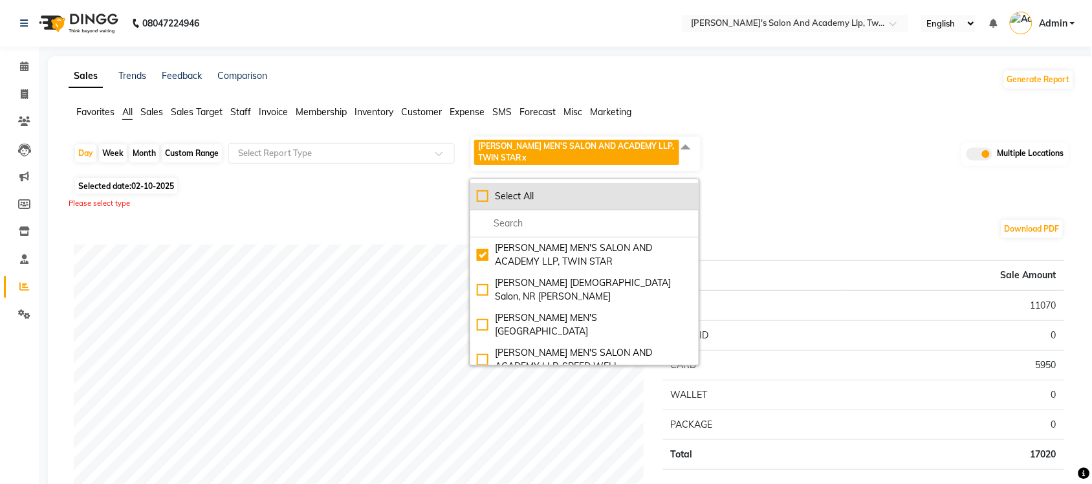
click at [478, 195] on div "Select All" at bounding box center [585, 197] width 216 height 14
checkbox input "true"
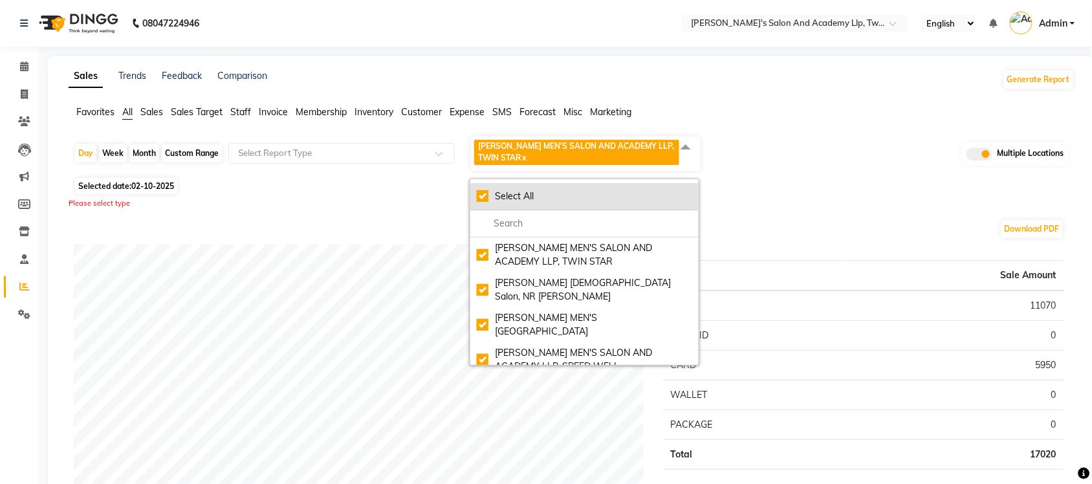
checkbox input "true"
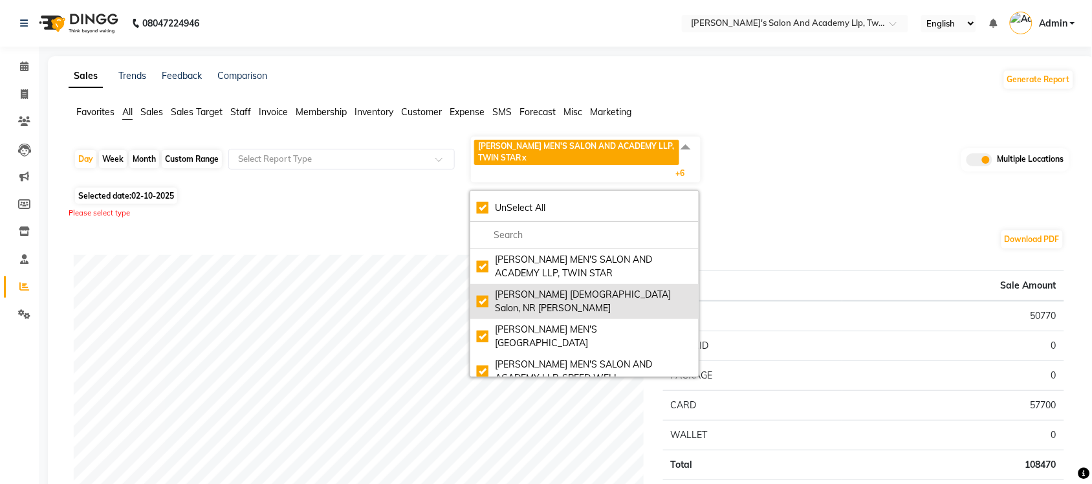
click at [478, 293] on div "Elaine Ladies Salon, NR Balaji Hall" at bounding box center [585, 301] width 216 height 27
checkbox input "false"
click at [485, 296] on div "Elaine Ladies Salon, NR Balaji Hall" at bounding box center [585, 301] width 216 height 27
checkbox input "true"
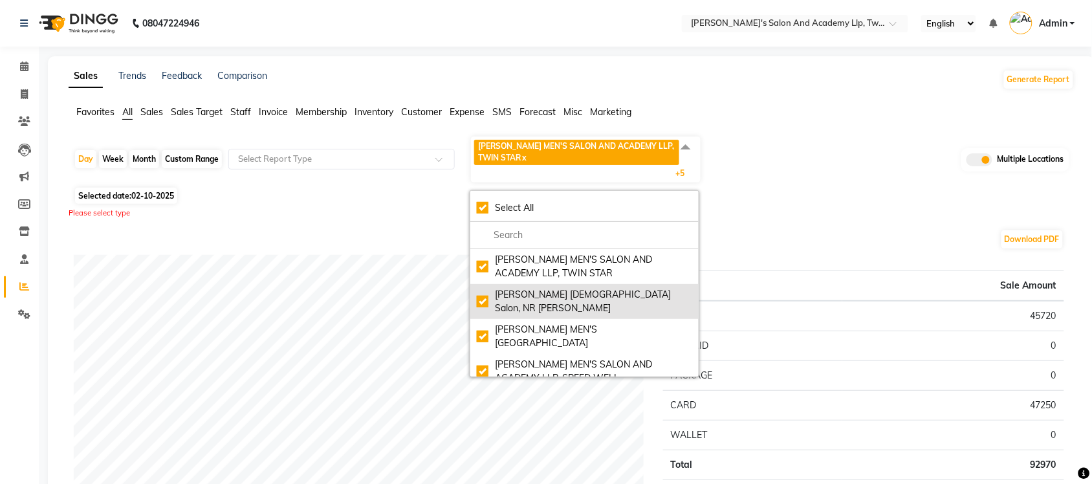
checkbox input "true"
click at [484, 293] on div "Elaine Ladies Salon, NR Balaji Hall" at bounding box center [585, 301] width 216 height 27
checkbox input "false"
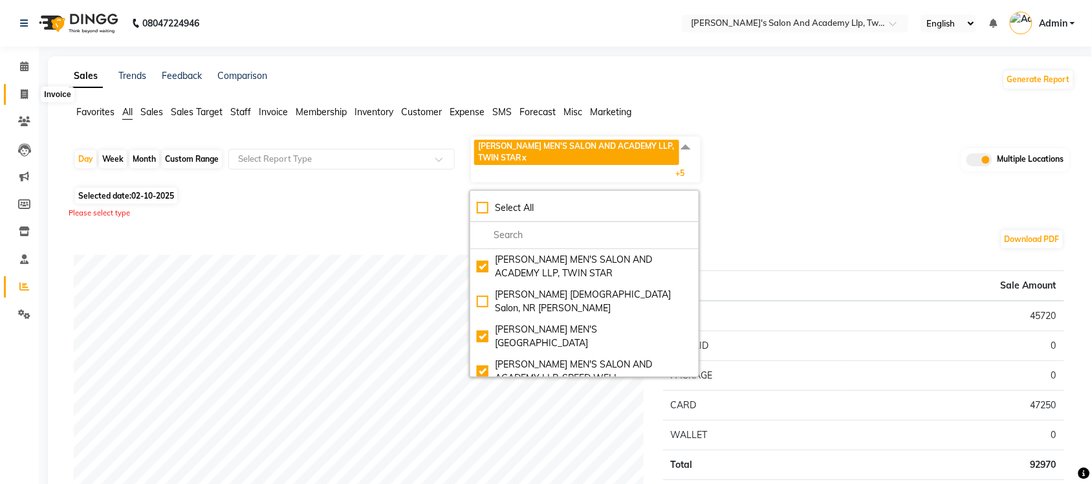
click at [32, 94] on span at bounding box center [24, 94] width 23 height 15
select select "service"
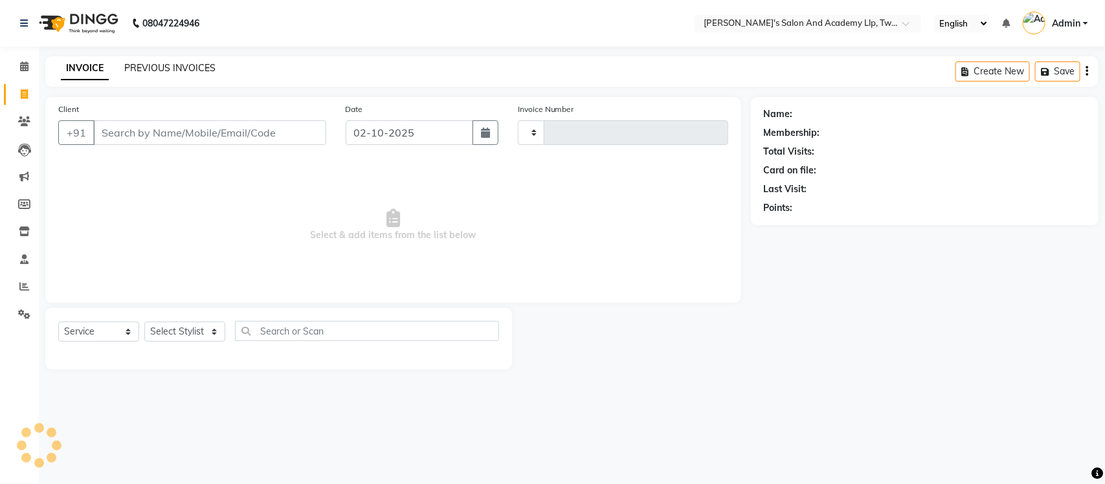
type input "11582"
select select "6985"
click at [153, 65] on link "PREVIOUS INVOICES" at bounding box center [169, 68] width 91 height 12
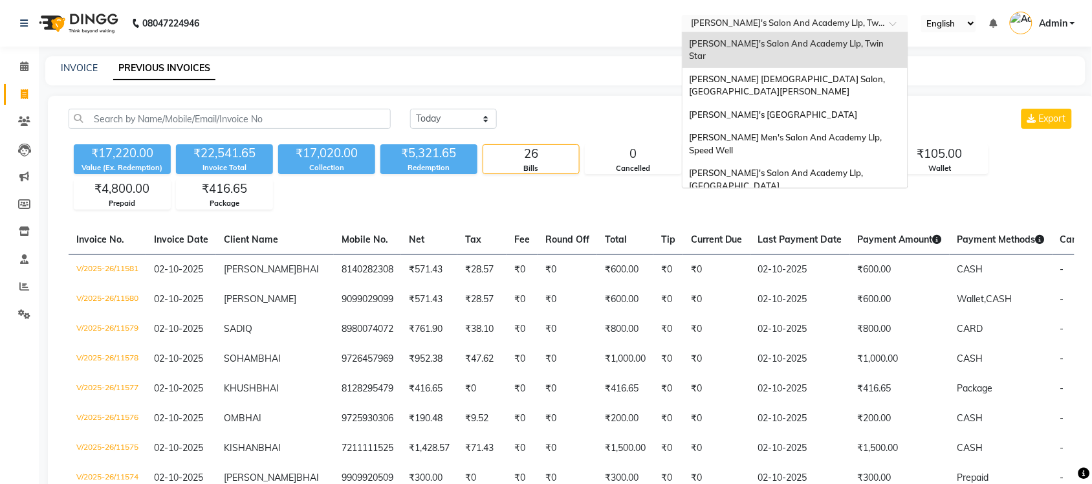
click at [843, 18] on input "text" at bounding box center [783, 24] width 188 height 13
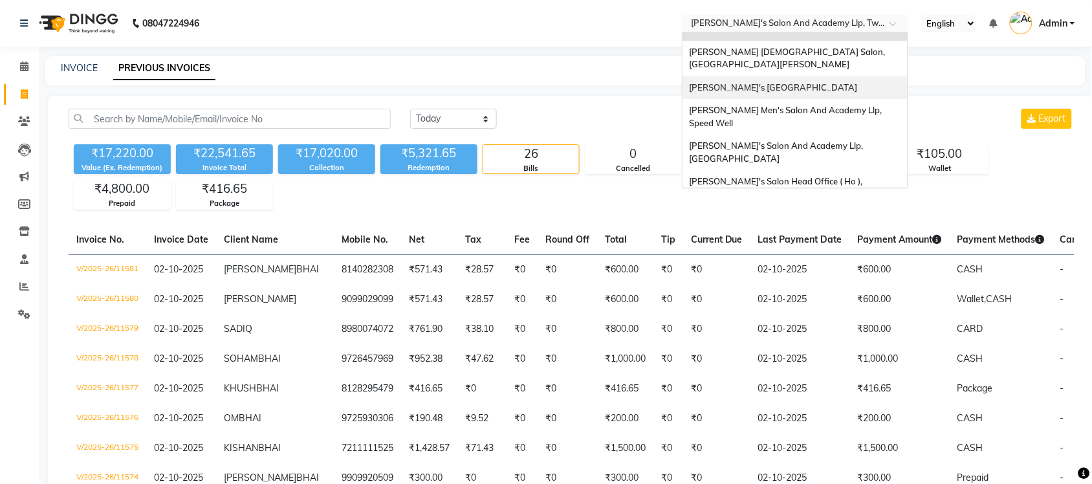
scroll to position [43, 0]
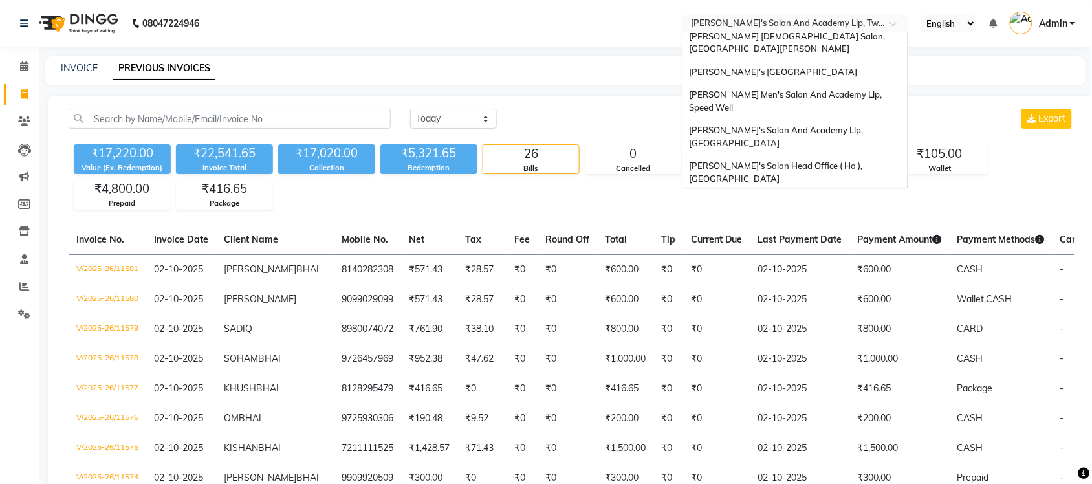
click at [845, 196] on span "Sandy Men's Salon & Academy Llp, Ravapar Road" at bounding box center [781, 207] width 184 height 23
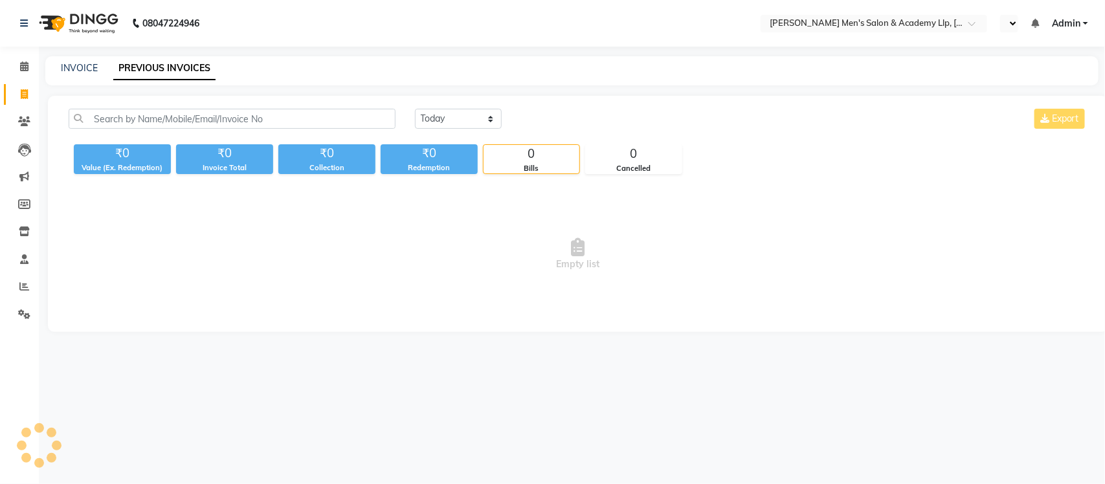
select select "en"
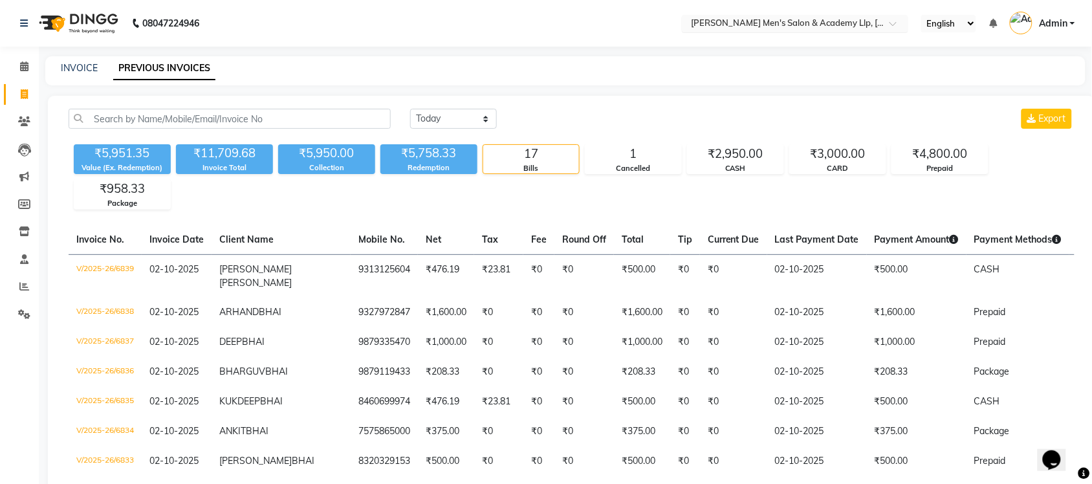
click at [865, 26] on input "text" at bounding box center [783, 24] width 188 height 13
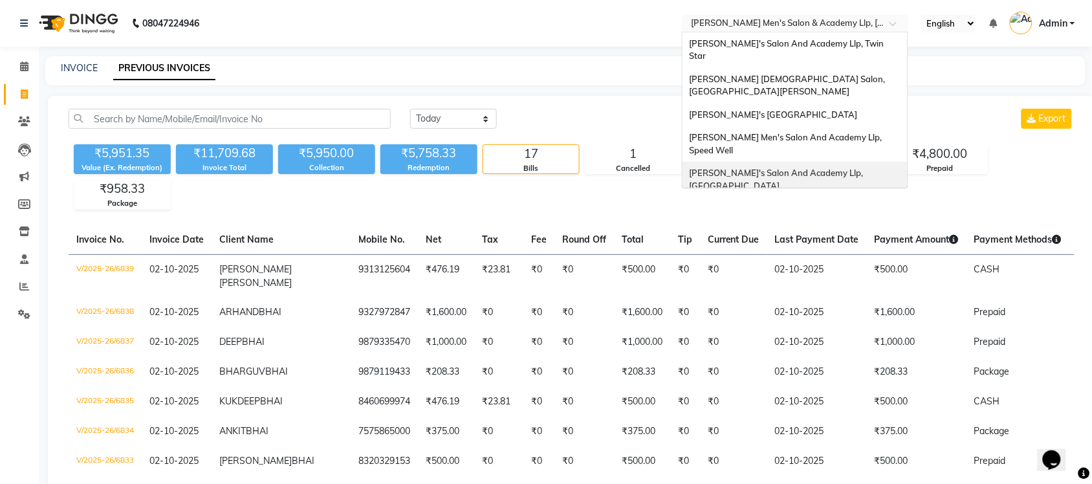
scroll to position [43, 0]
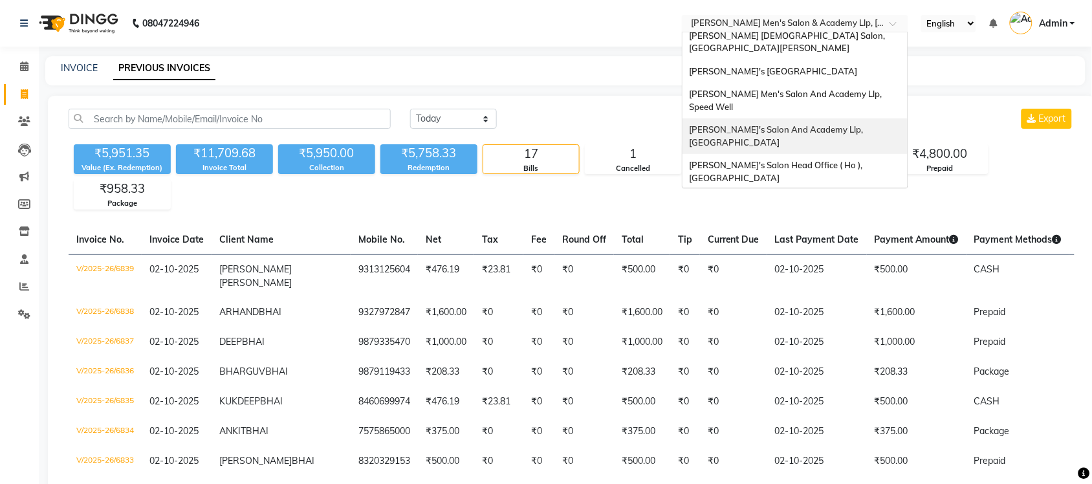
click at [865, 124] on span "[PERSON_NAME]'s Salon And Academy Llp, [GEOGRAPHIC_DATA]" at bounding box center [777, 135] width 176 height 23
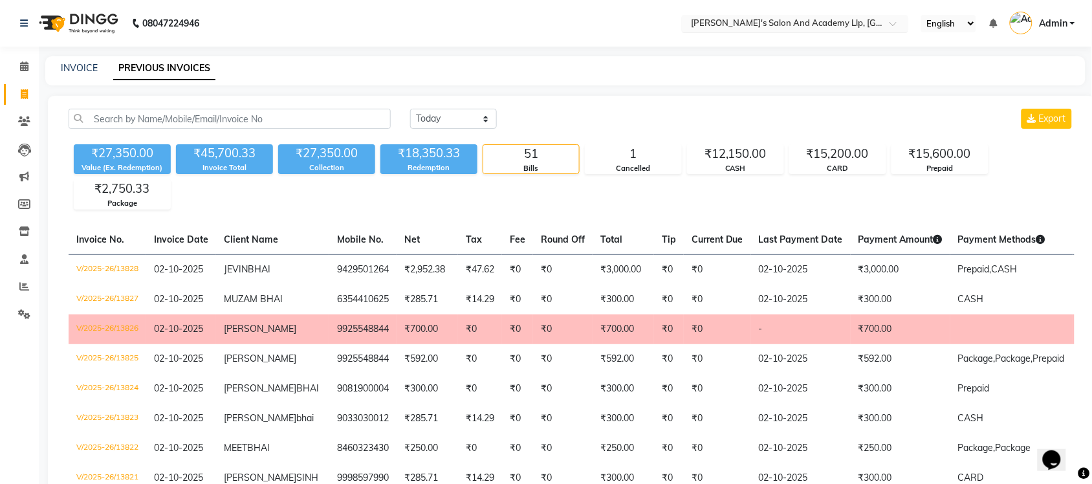
click at [852, 15] on div "Select Location × [PERSON_NAME]'s [GEOGRAPHIC_DATA], [GEOGRAPHIC_DATA]" at bounding box center [795, 23] width 227 height 17
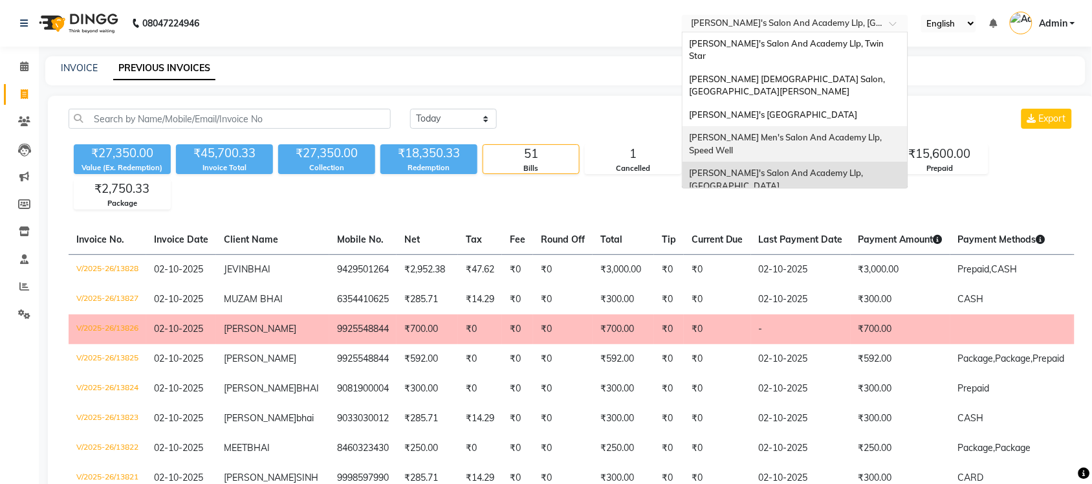
click at [870, 126] on div "[PERSON_NAME] Men's Salon And Academy Llp, Speed Well" at bounding box center [795, 144] width 225 height 36
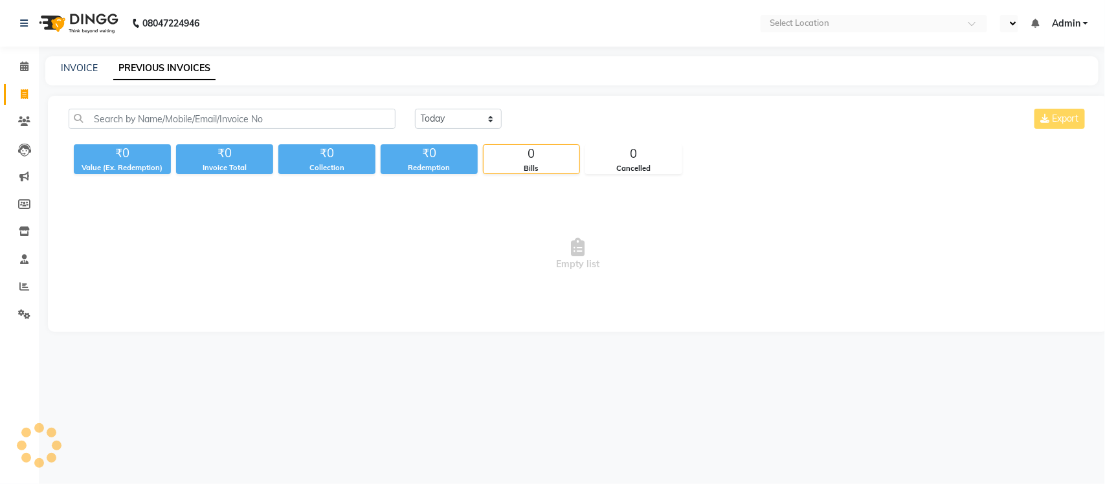
select select "en"
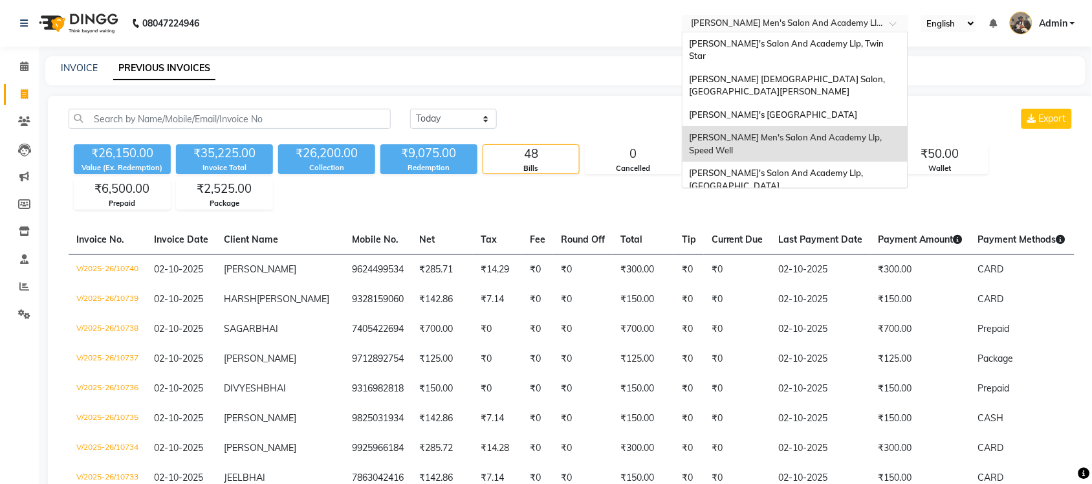
click at [835, 24] on input "text" at bounding box center [783, 24] width 188 height 13
click at [857, 109] on span "Sandy Men's Salon And Academy Llp, Mavdi Main Road" at bounding box center [773, 114] width 168 height 10
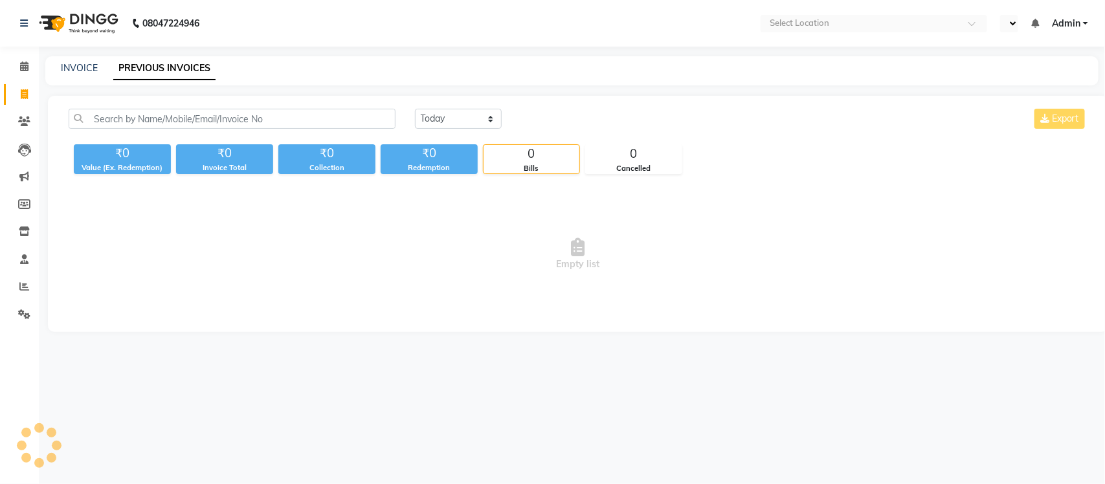
select select "en"
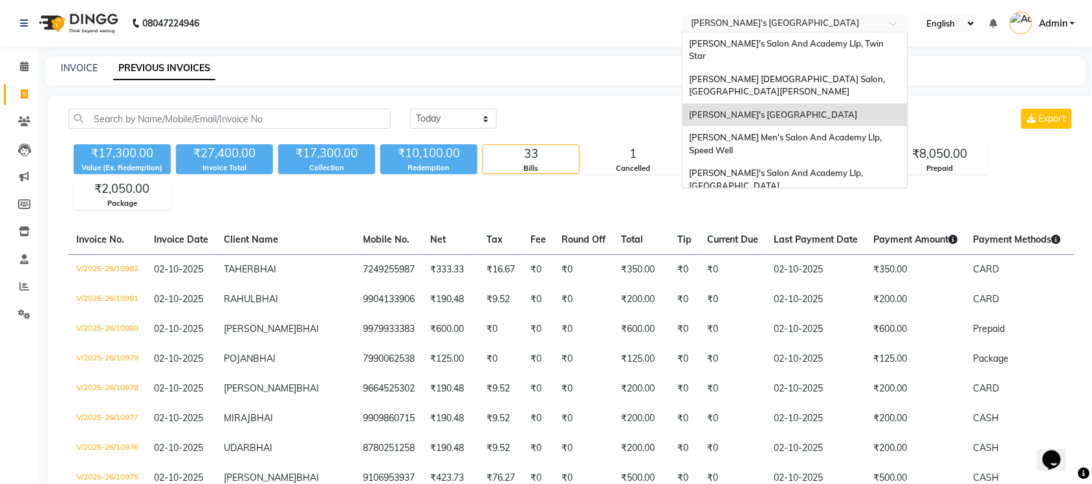
click at [851, 26] on input "text" at bounding box center [783, 24] width 188 height 13
click at [863, 76] on div "[PERSON_NAME] [DEMOGRAPHIC_DATA] Salon, [GEOGRAPHIC_DATA][PERSON_NAME]" at bounding box center [795, 86] width 225 height 36
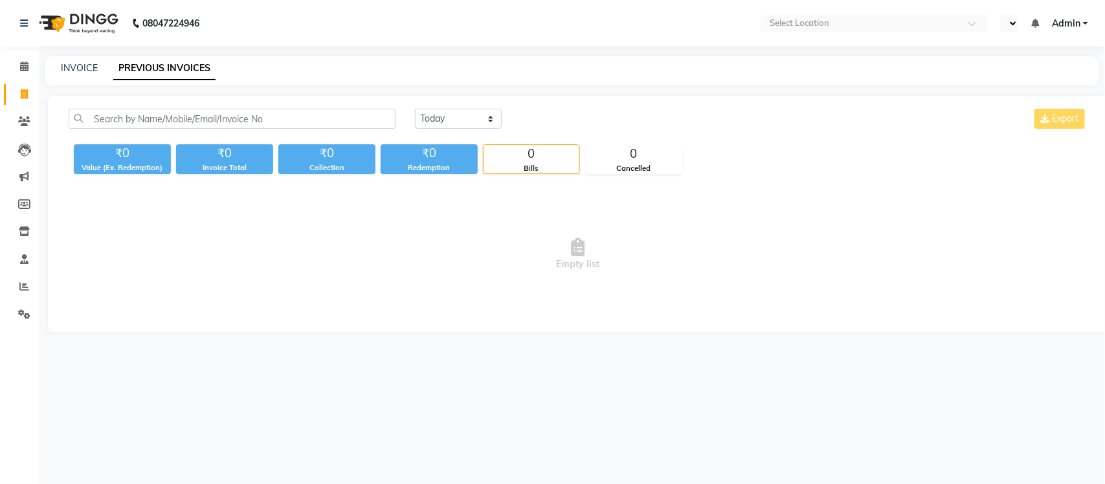
select select "en"
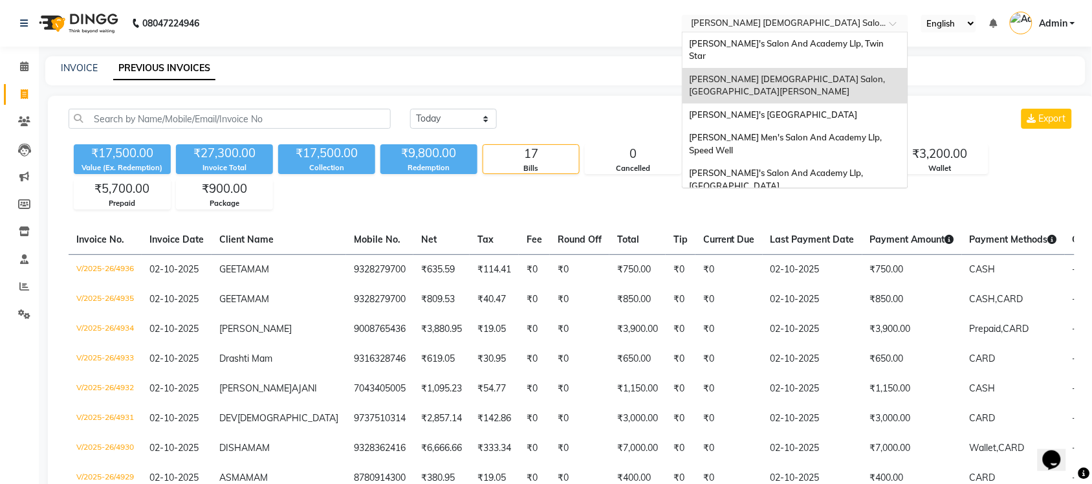
click at [849, 25] on input "text" at bounding box center [783, 24] width 188 height 13
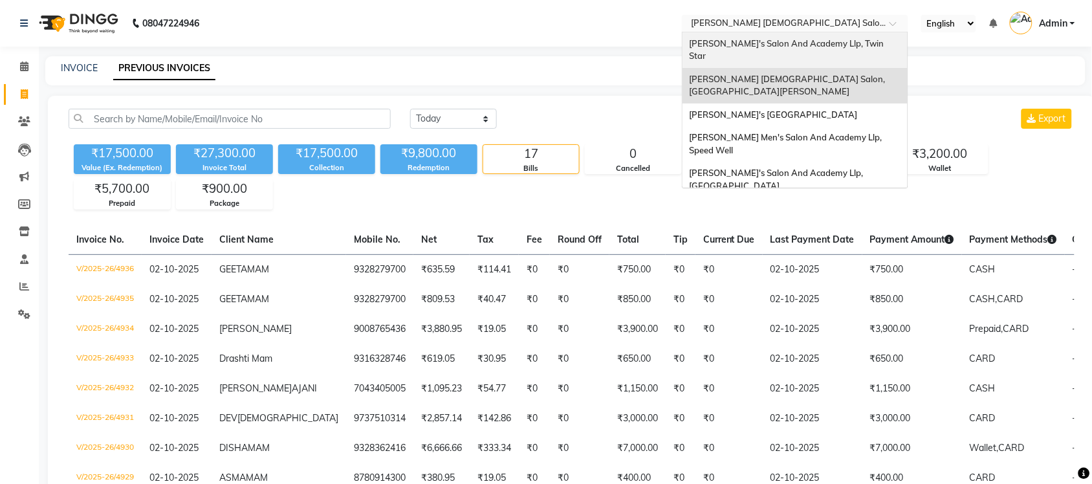
click at [852, 50] on div "[PERSON_NAME]'s Salon And Academy Llp, Twin Star" at bounding box center [795, 50] width 225 height 36
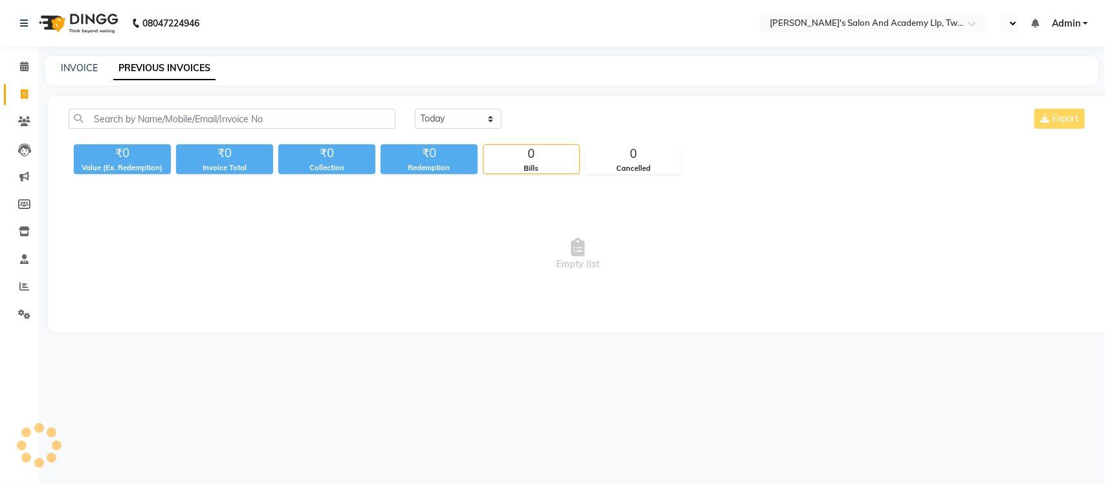
select select "en"
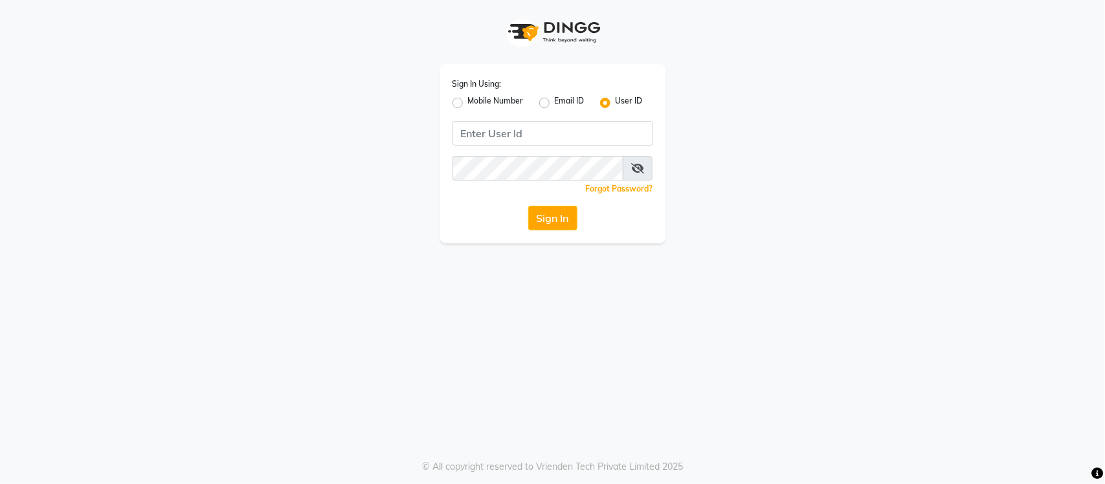
click at [303, 376] on div "Sign In Using: Mobile Number Email ID User ID Remember me Forgot Password? Sign…" at bounding box center [552, 242] width 1105 height 484
click at [591, 140] on input "Username" at bounding box center [552, 133] width 201 height 25
type input "s"
type input "[PERSON_NAME]"
click at [528, 206] on button "Sign In" at bounding box center [552, 218] width 49 height 25
